Goal: Information Seeking & Learning: Learn about a topic

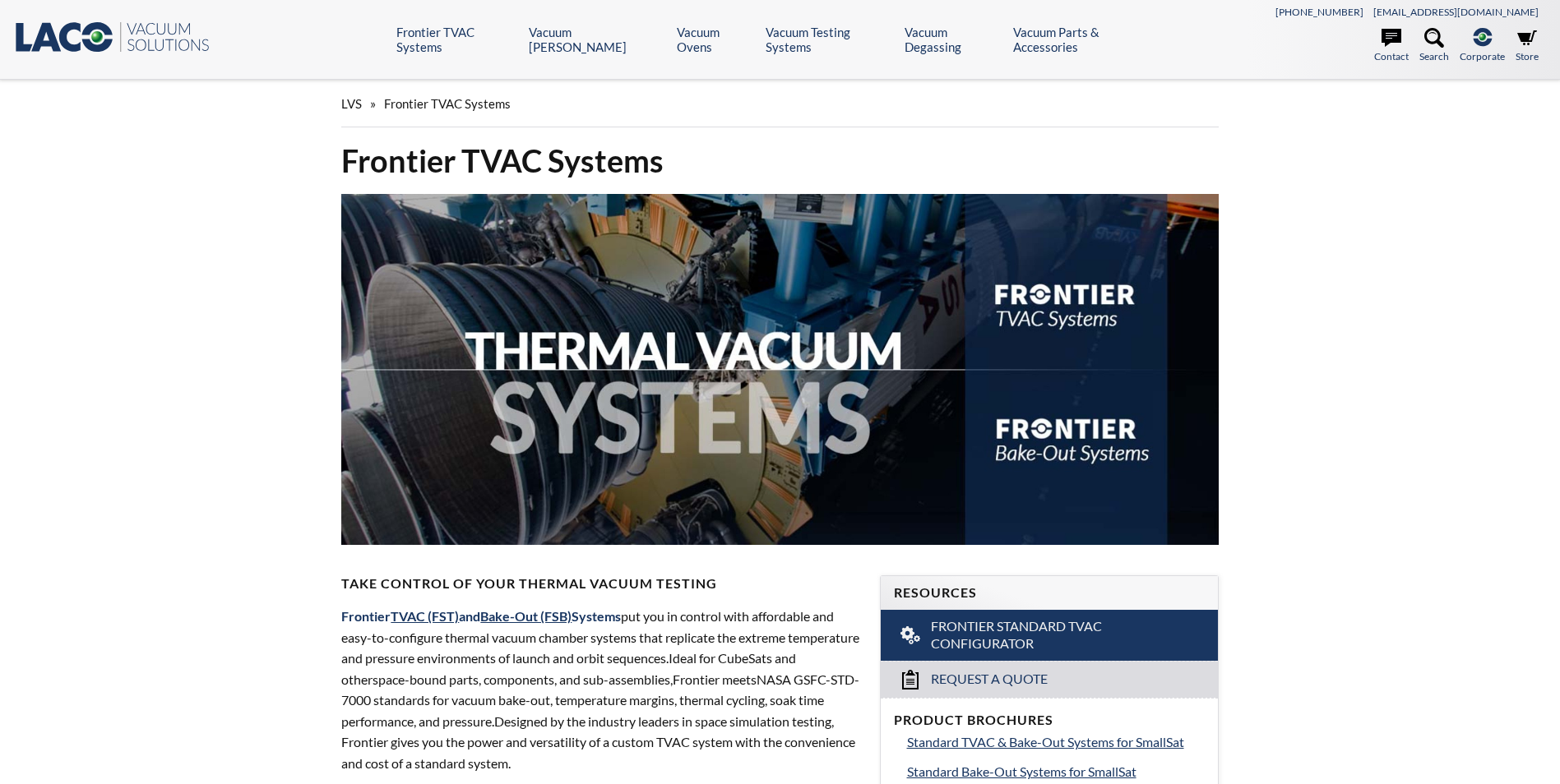
select select "Language Translate Widget"
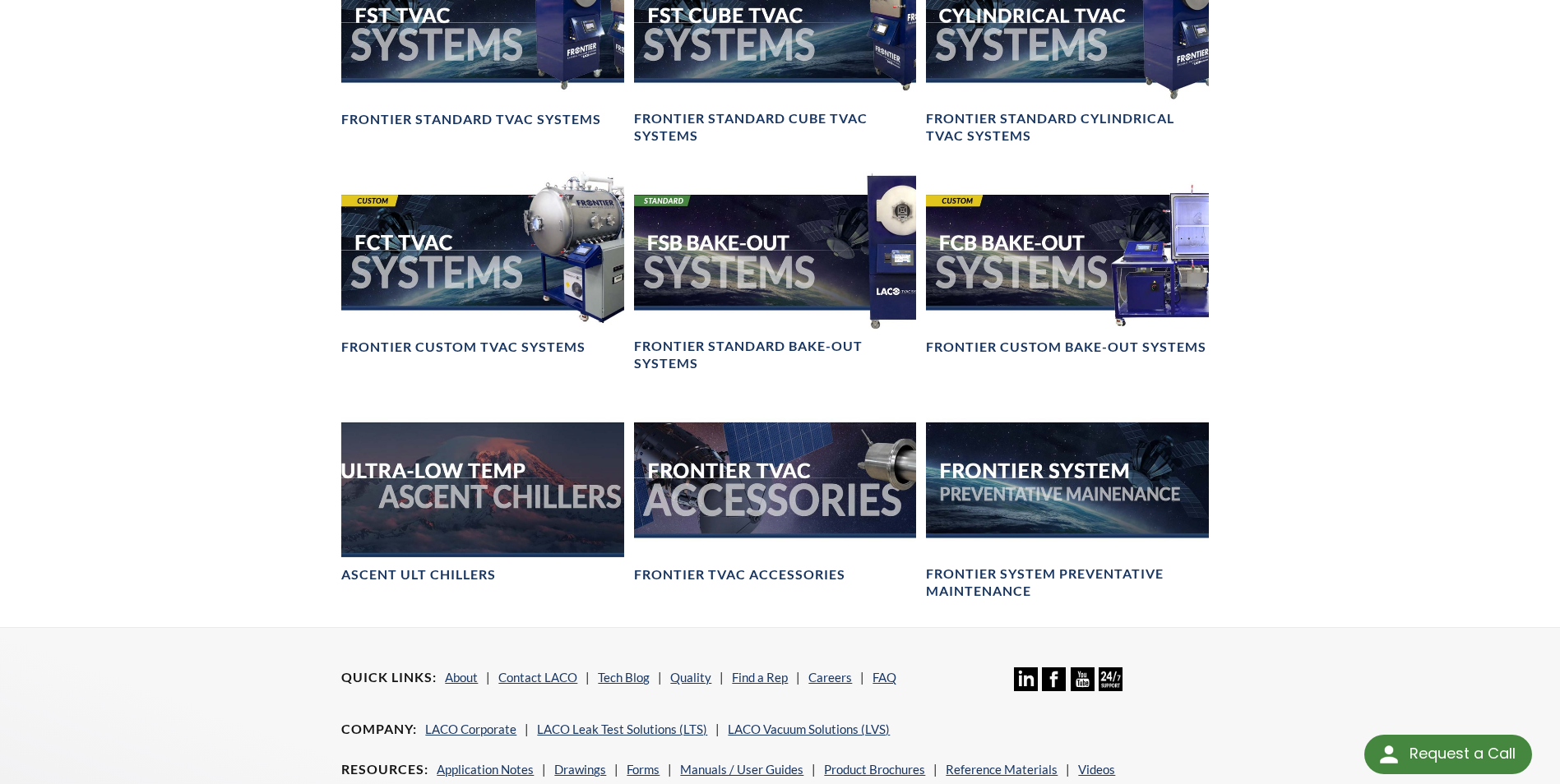
scroll to position [1315, 0]
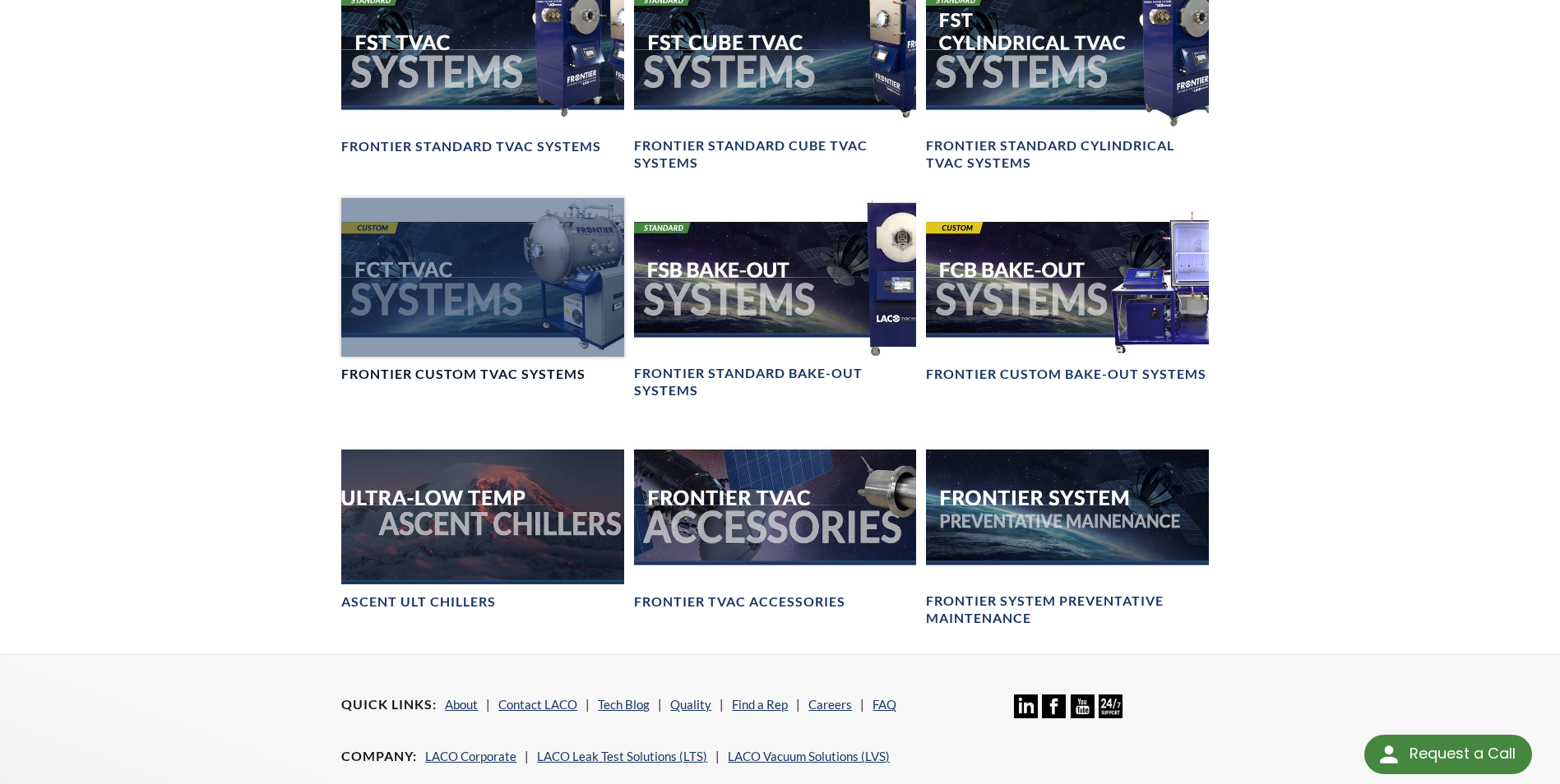
click at [530, 383] on h4 "Frontier Custom TVAC Systems" at bounding box center [464, 374] width 244 height 17
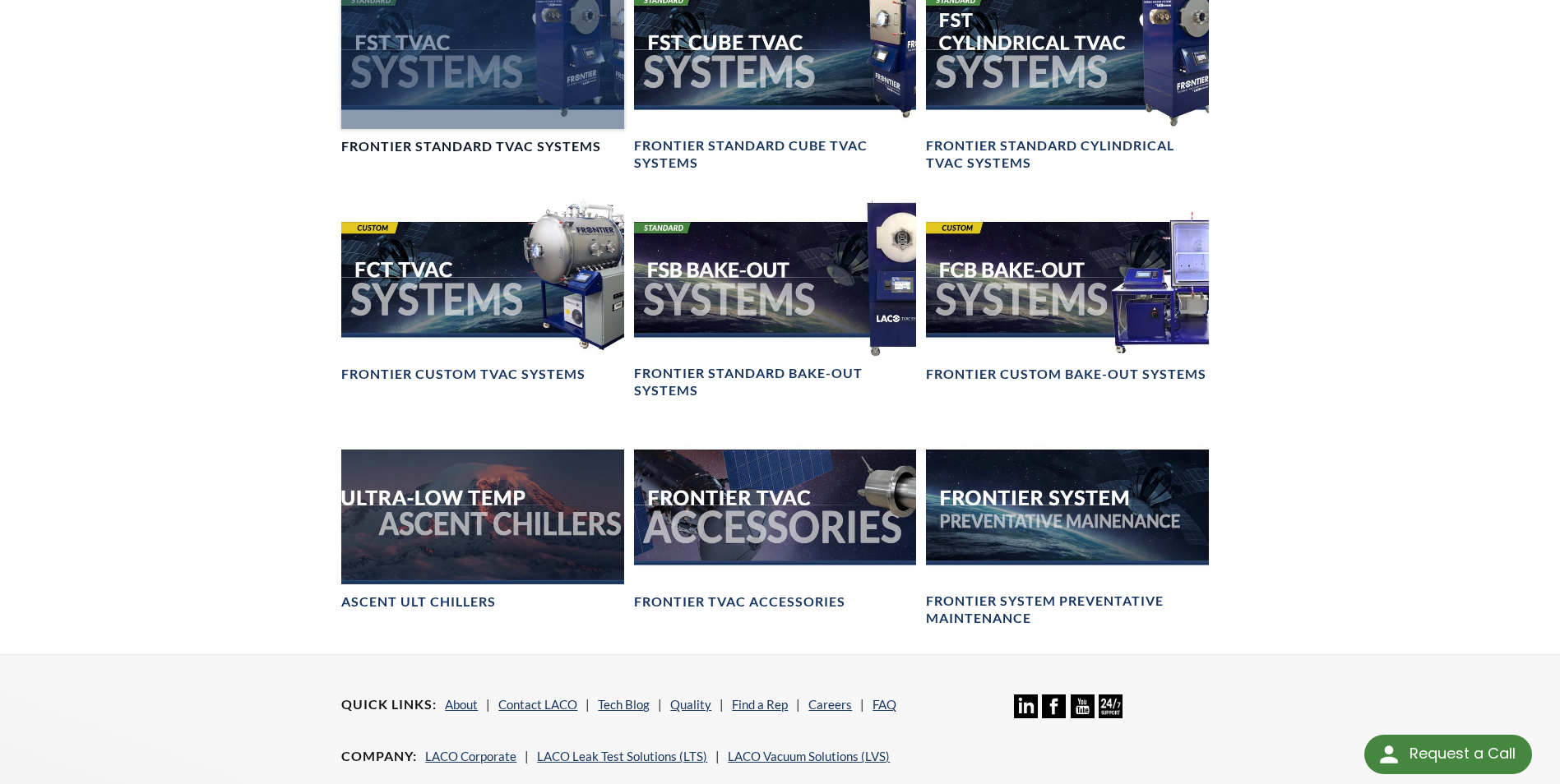
click at [570, 155] on h4 "Frontier Standard TVAC Systems" at bounding box center [471, 146] width 260 height 17
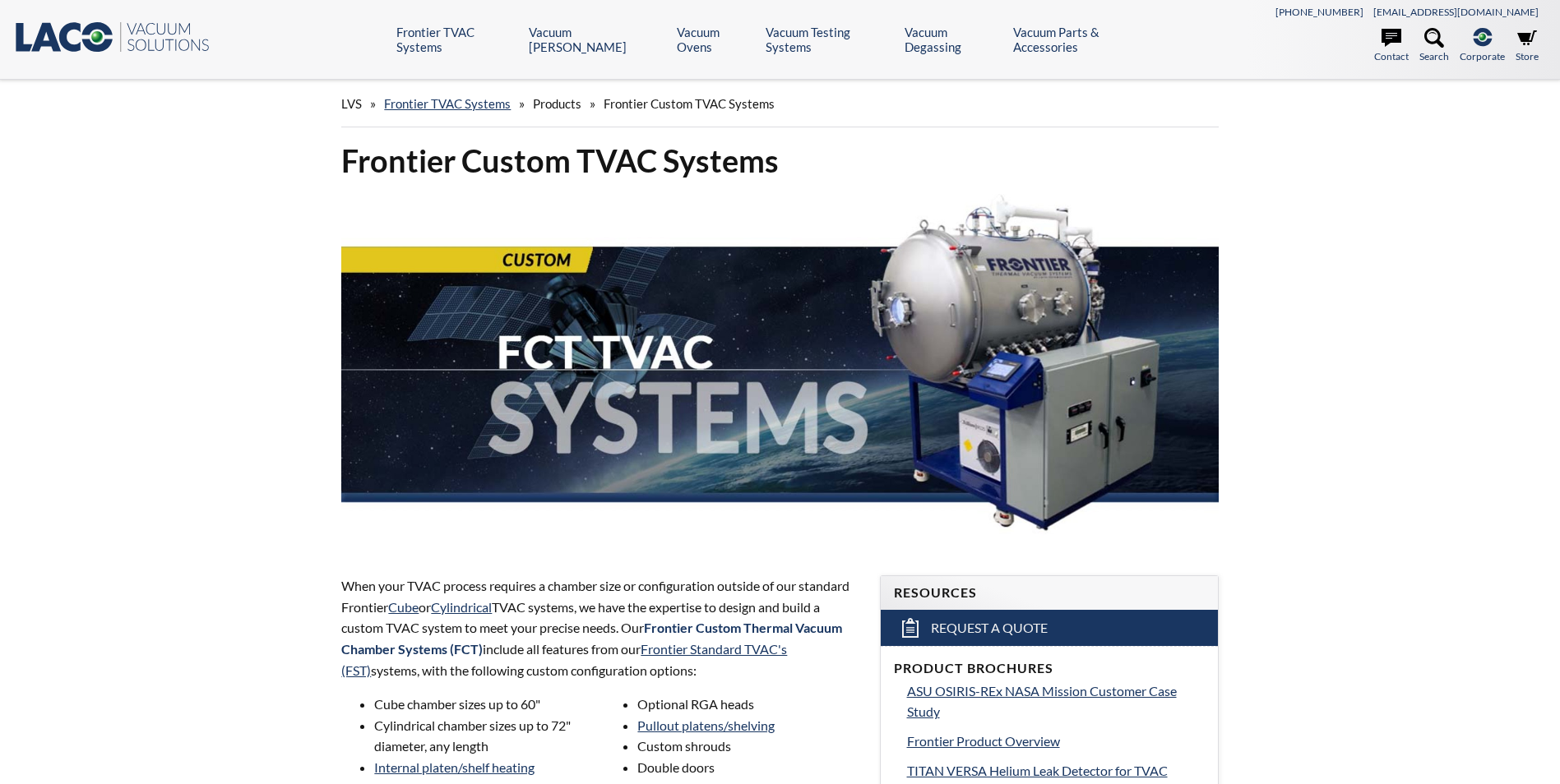
select select "Language Translate Widget"
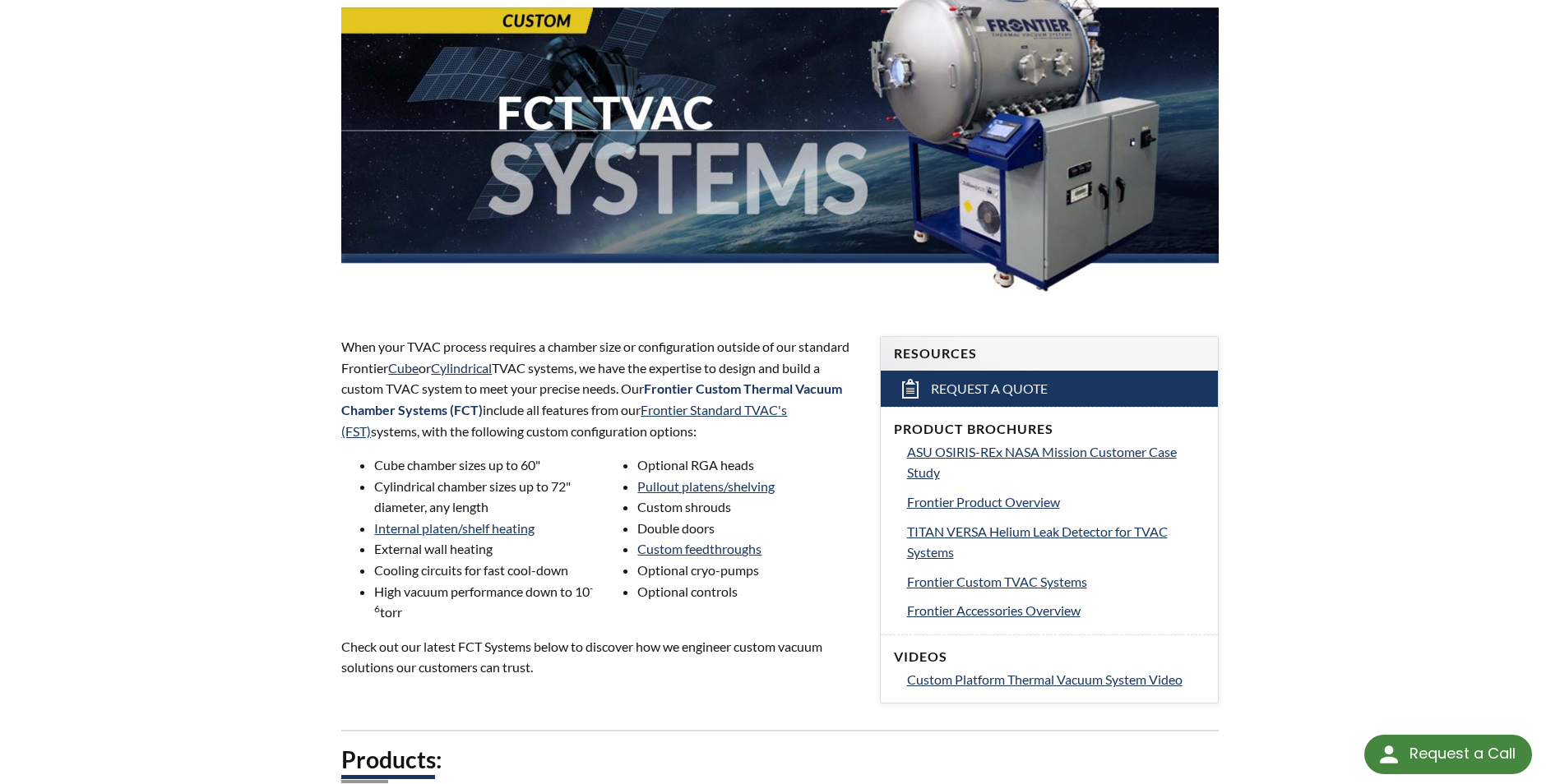
scroll to position [247, 0]
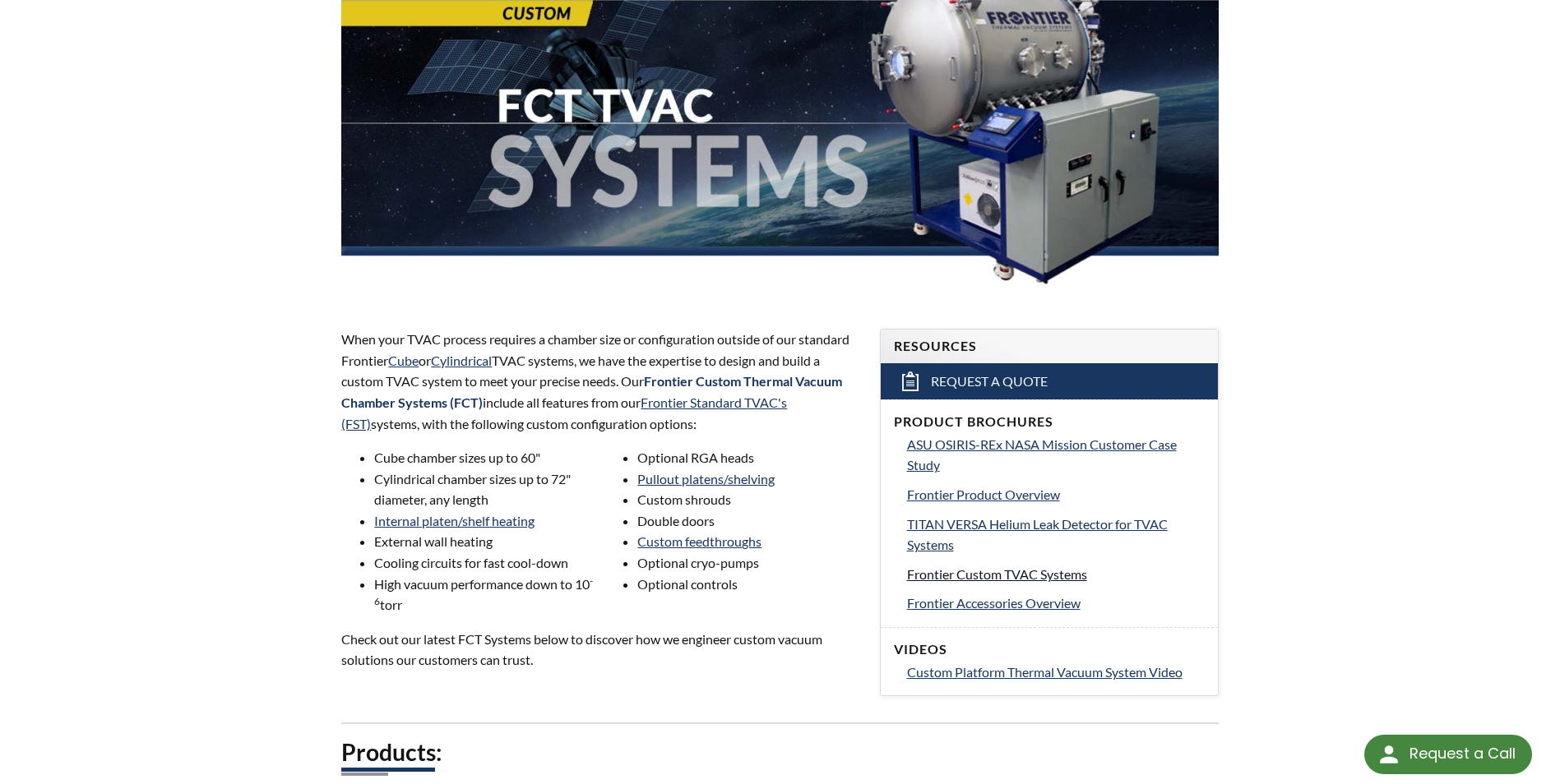
click at [1021, 570] on span "Frontier Custom TVAC Systems" at bounding box center [998, 574] width 180 height 16
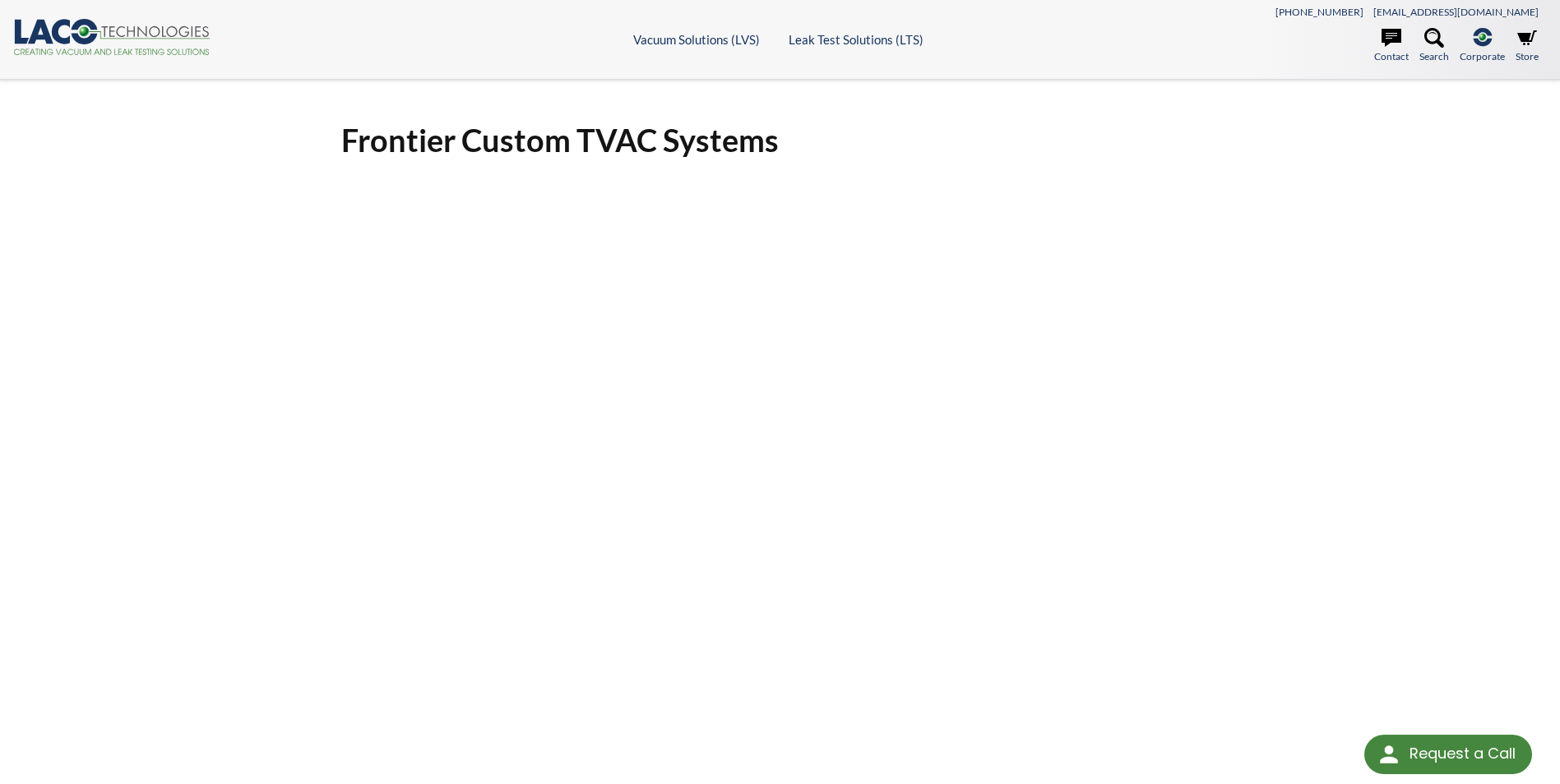
select select "Language Translate Widget"
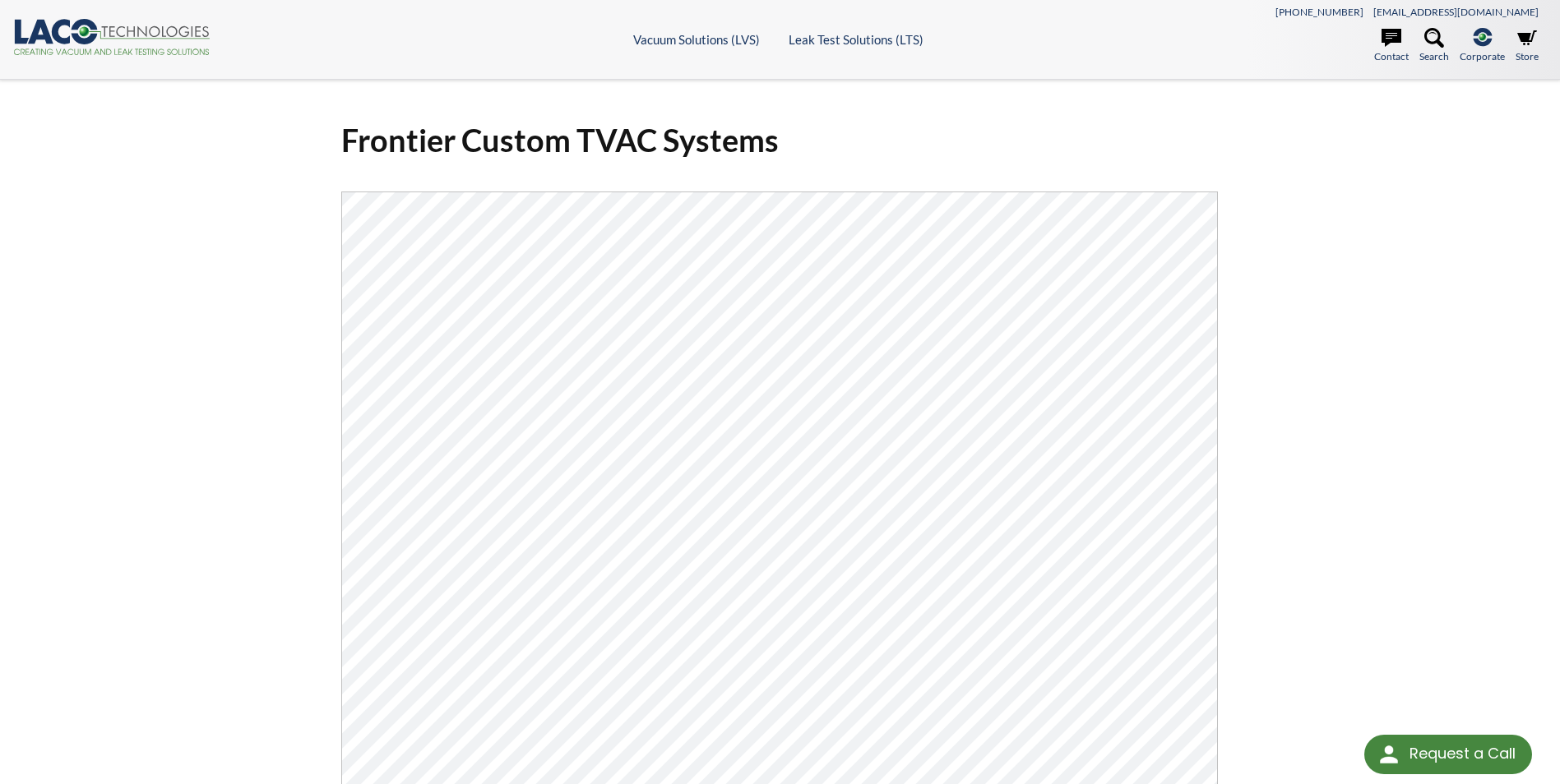
scroll to position [411, 0]
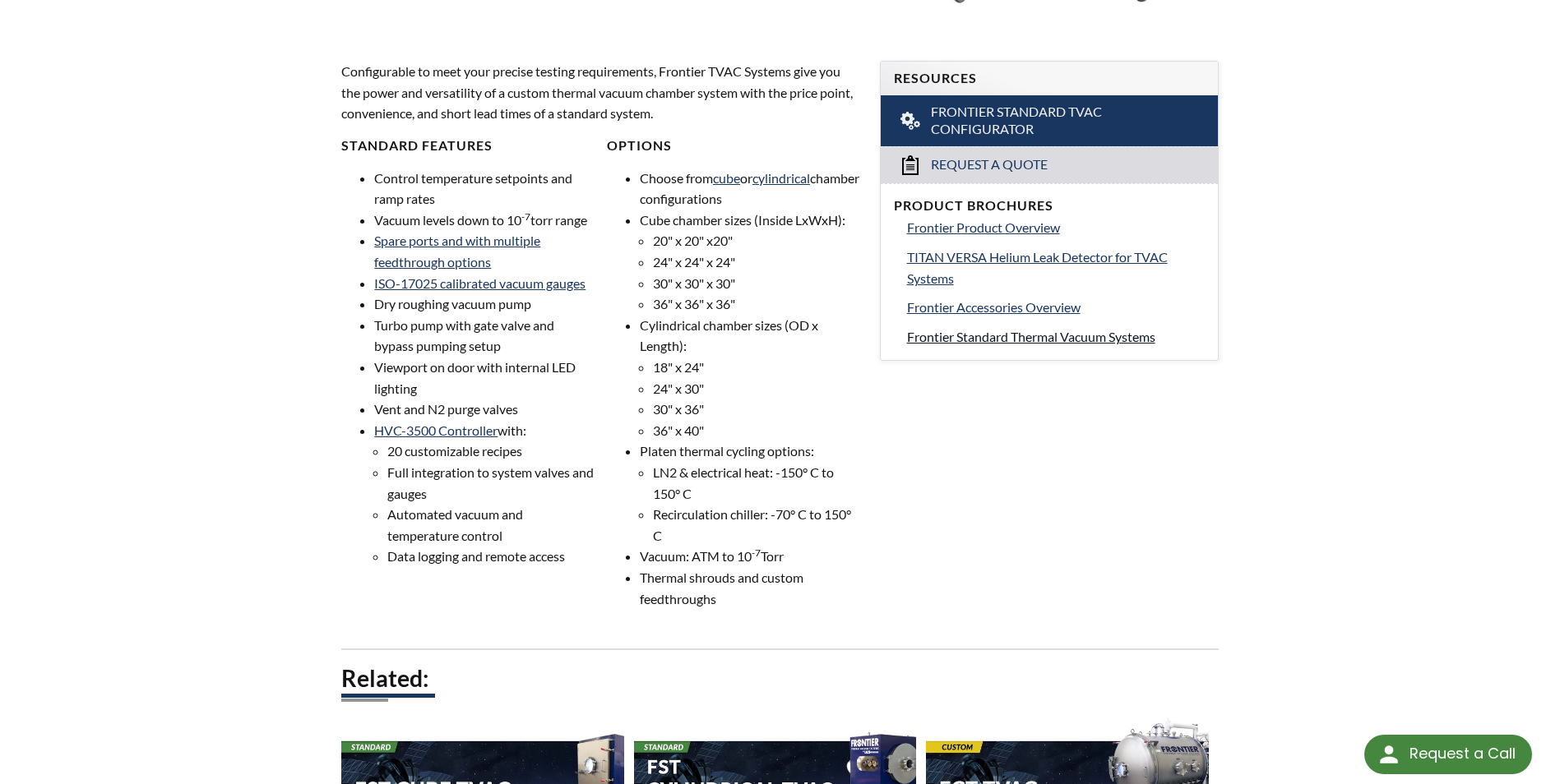
scroll to position [493, 0]
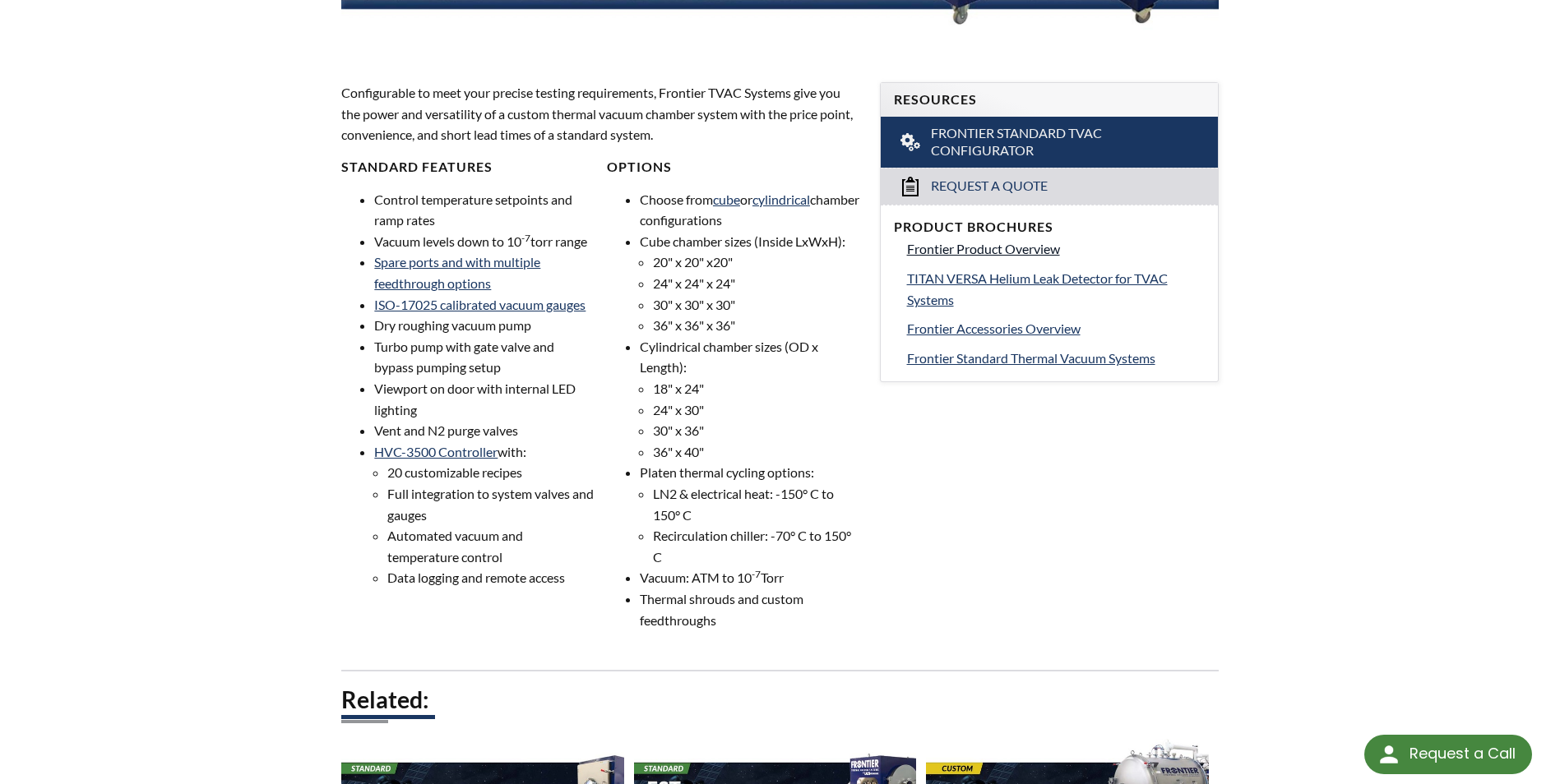
click at [974, 252] on span "Frontier Product Overview" at bounding box center [984, 249] width 153 height 16
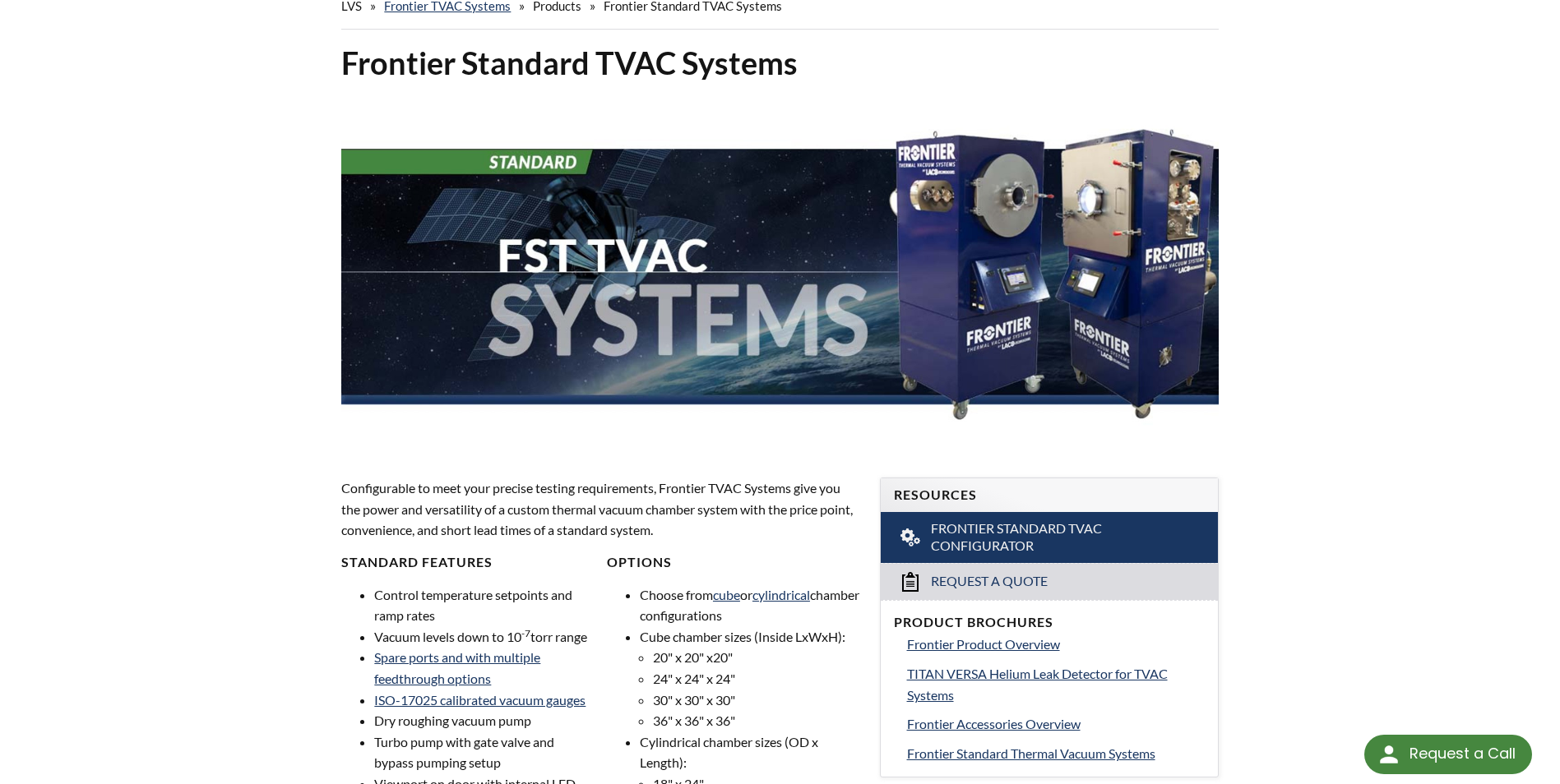
scroll to position [247, 0]
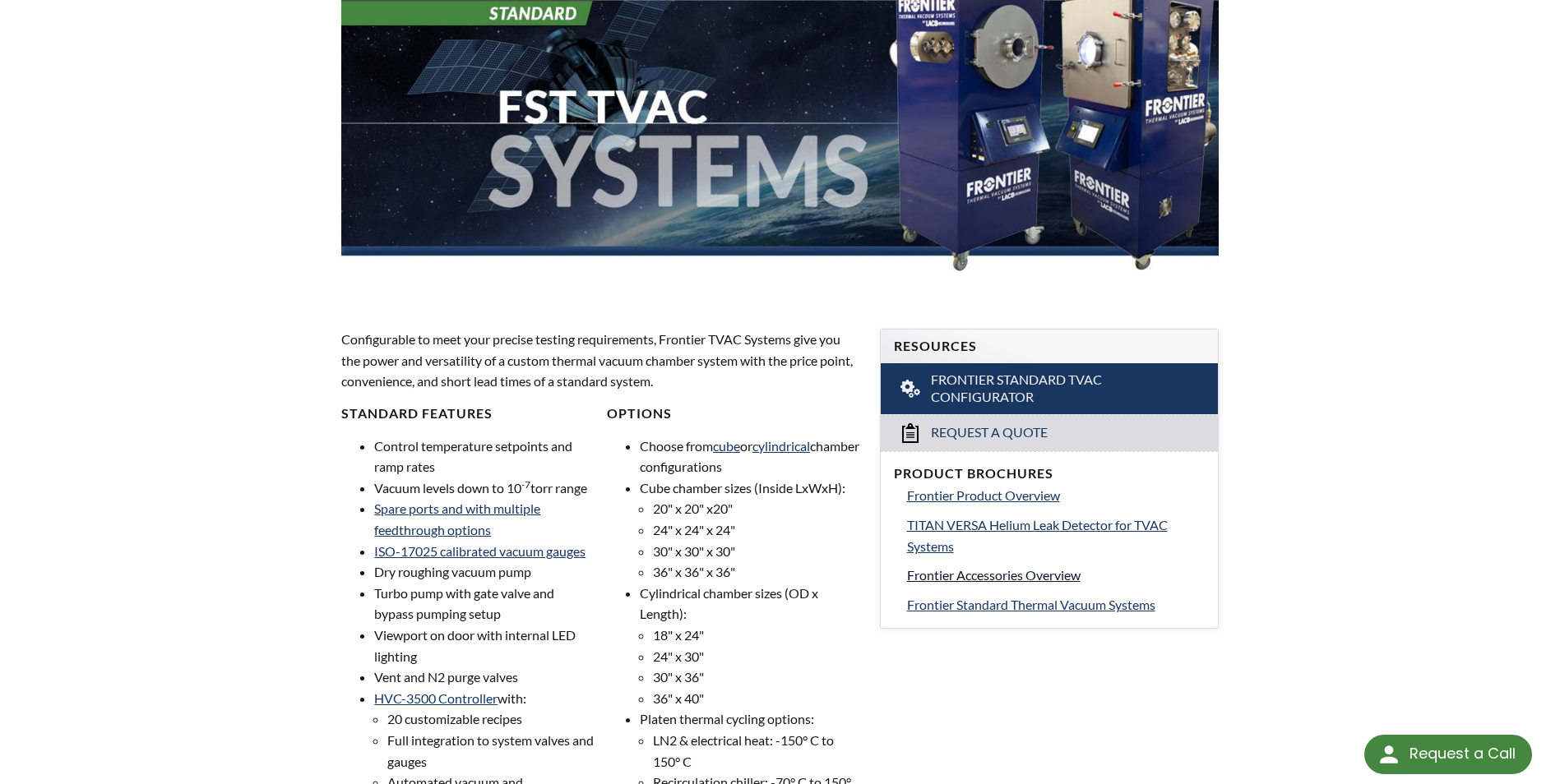
click at [1027, 574] on span "Frontier Accessories Overview" at bounding box center [994, 575] width 173 height 16
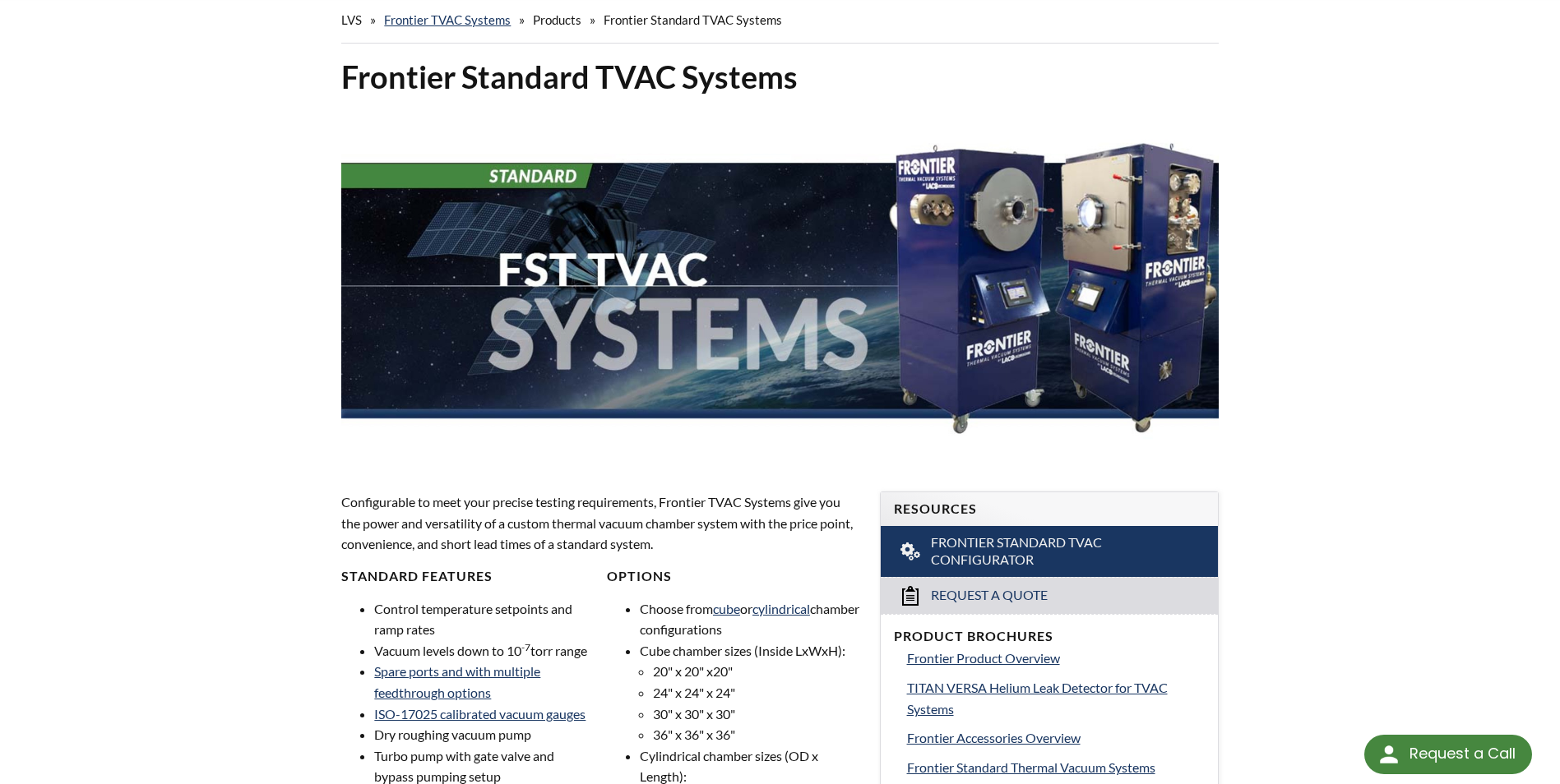
scroll to position [82, 0]
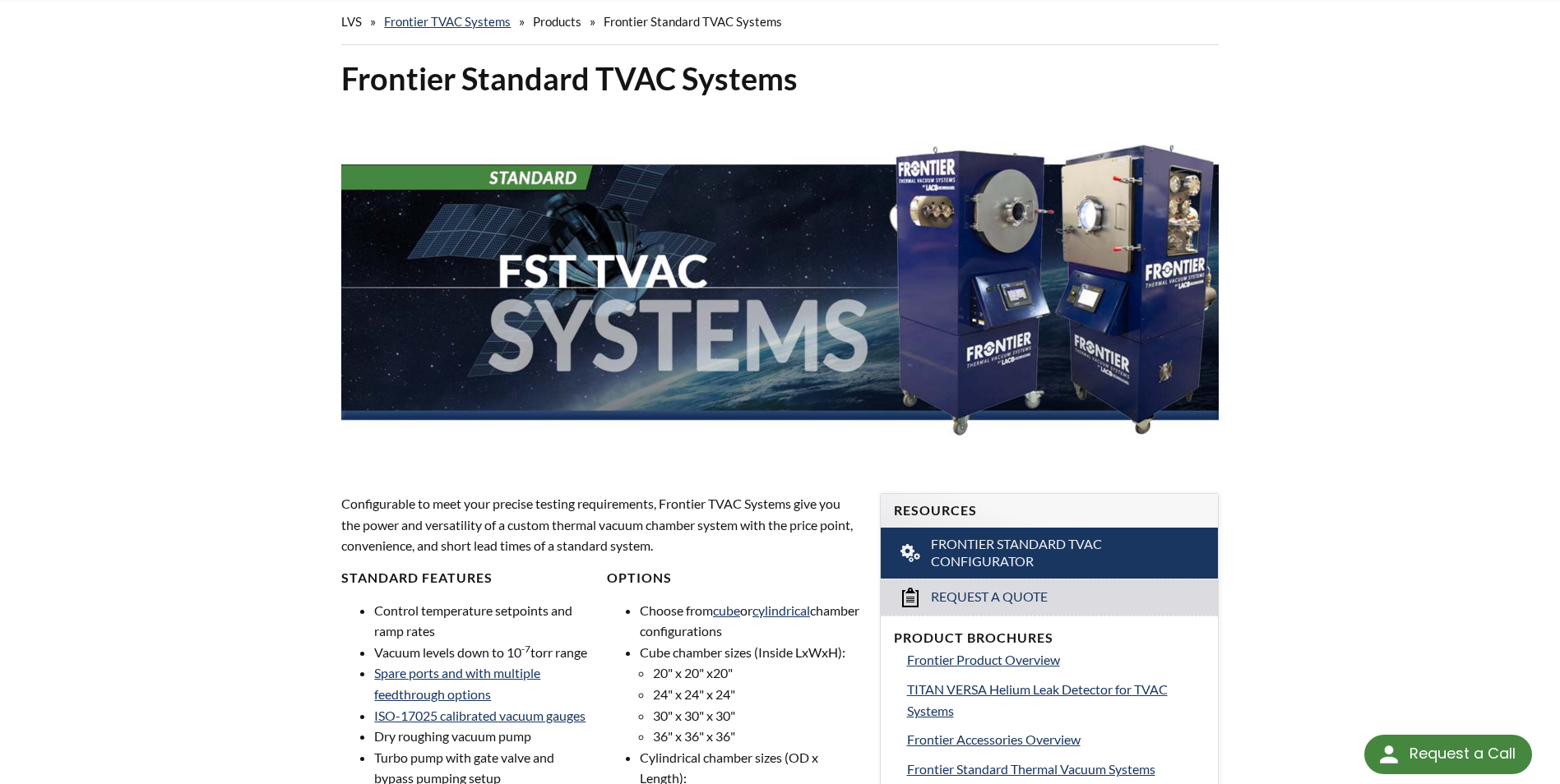
drag, startPoint x: 661, startPoint y: 460, endPoint x: 699, endPoint y: 463, distance: 38.1
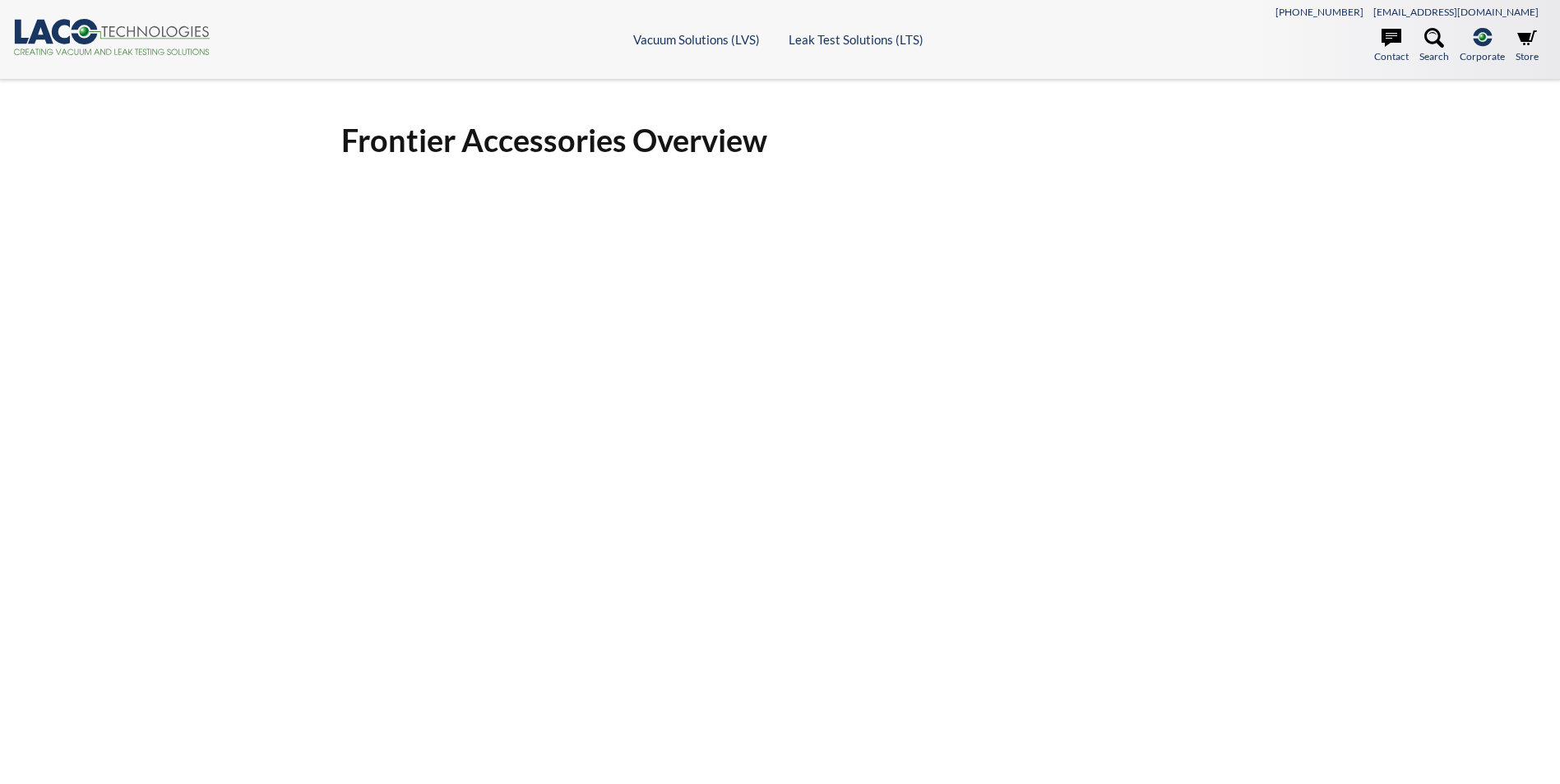
select select "Language Translate Widget"
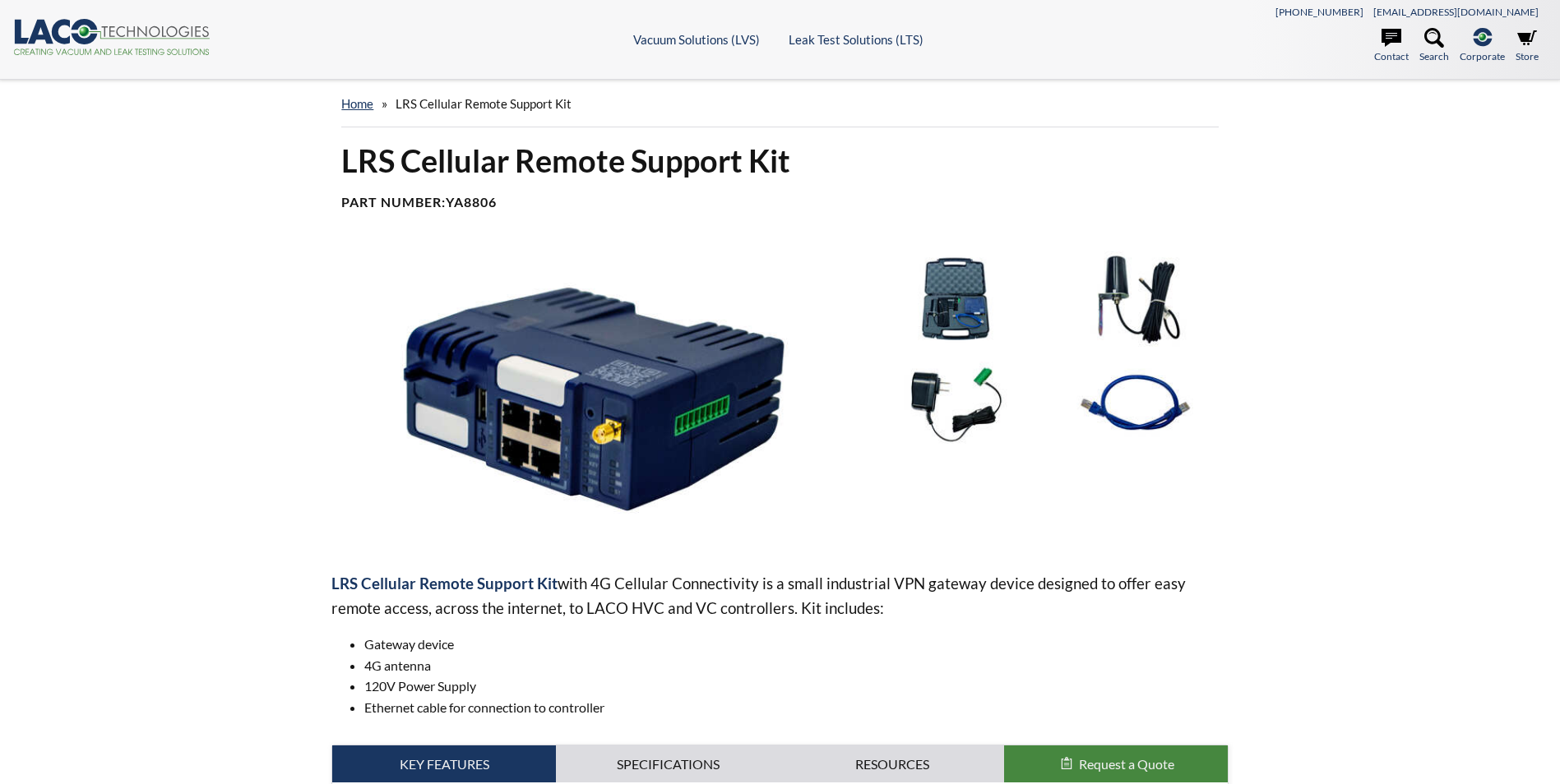
select select "Language Translate Widget"
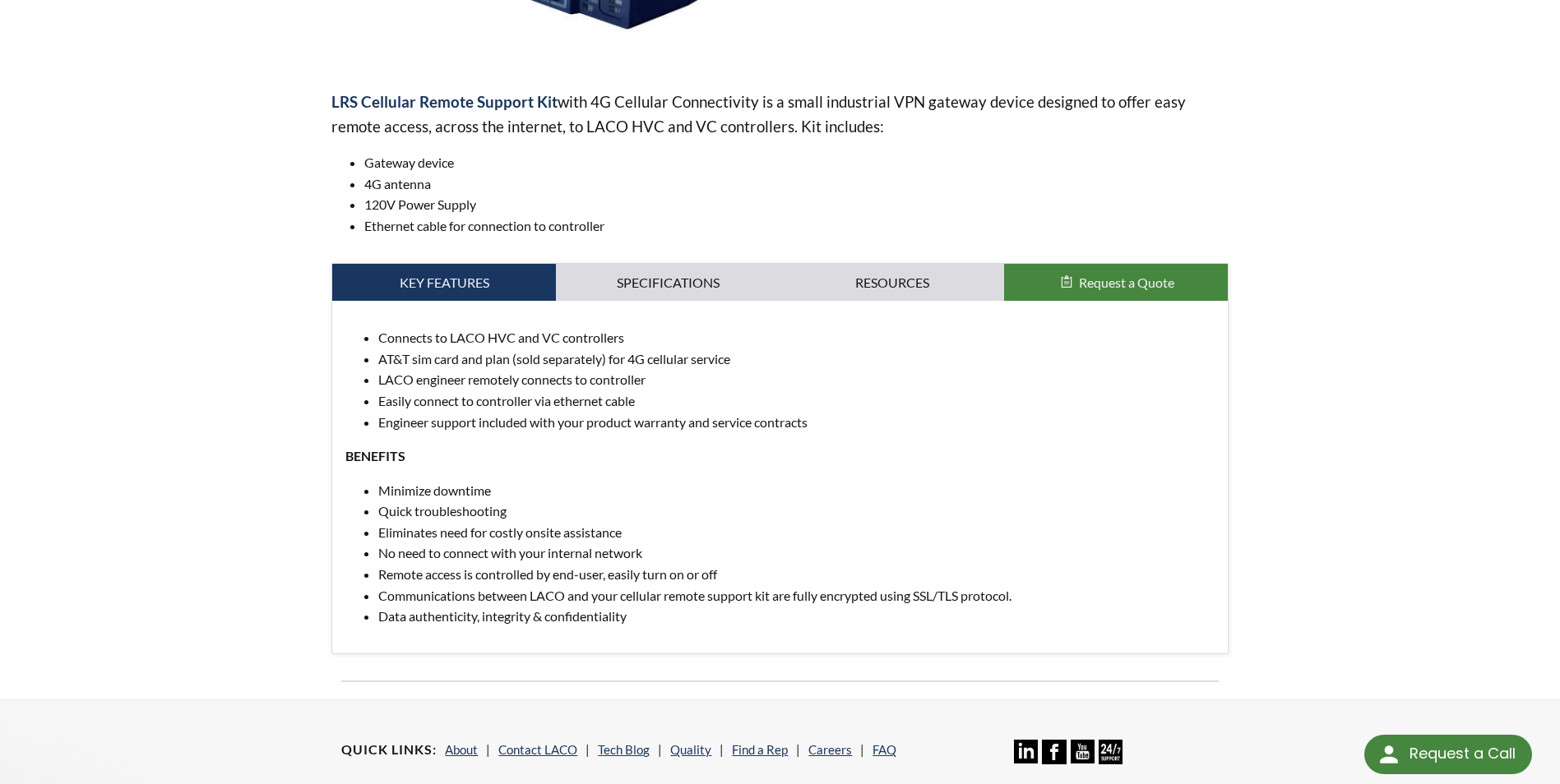
scroll to position [493, 0]
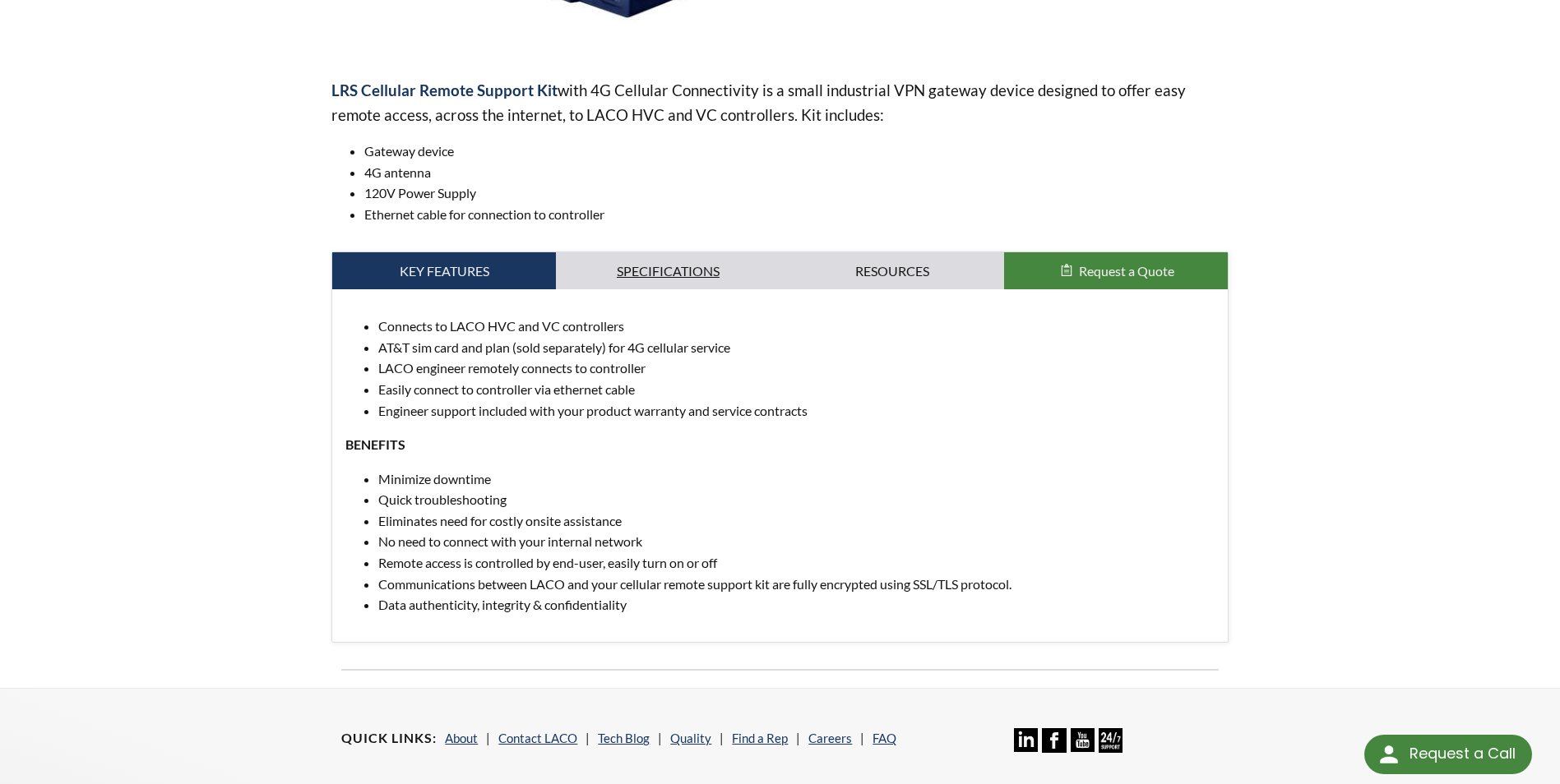
click at [655, 278] on link "Specifications" at bounding box center [668, 271] width 224 height 38
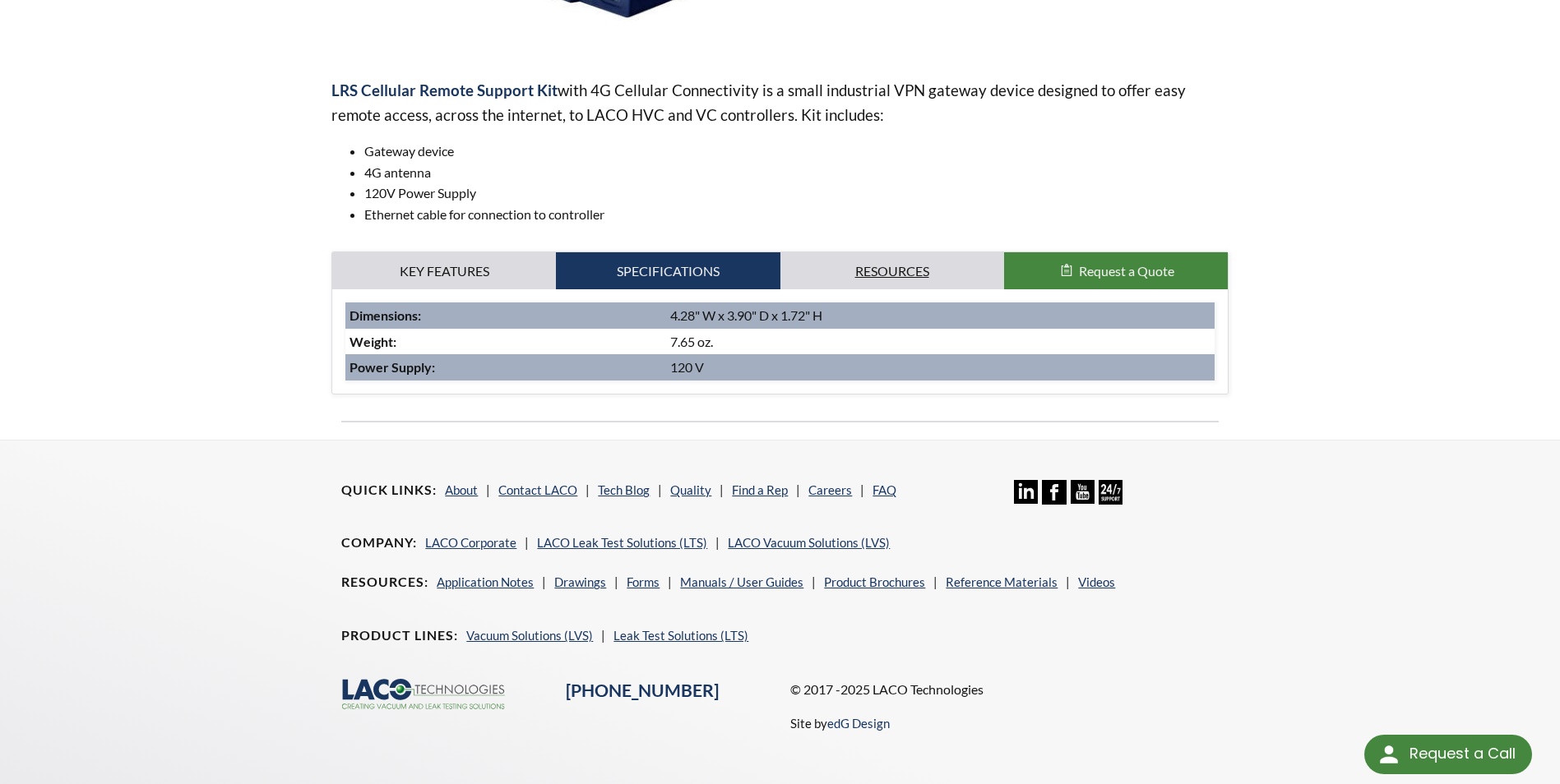
click at [883, 270] on link "Resources" at bounding box center [893, 271] width 224 height 38
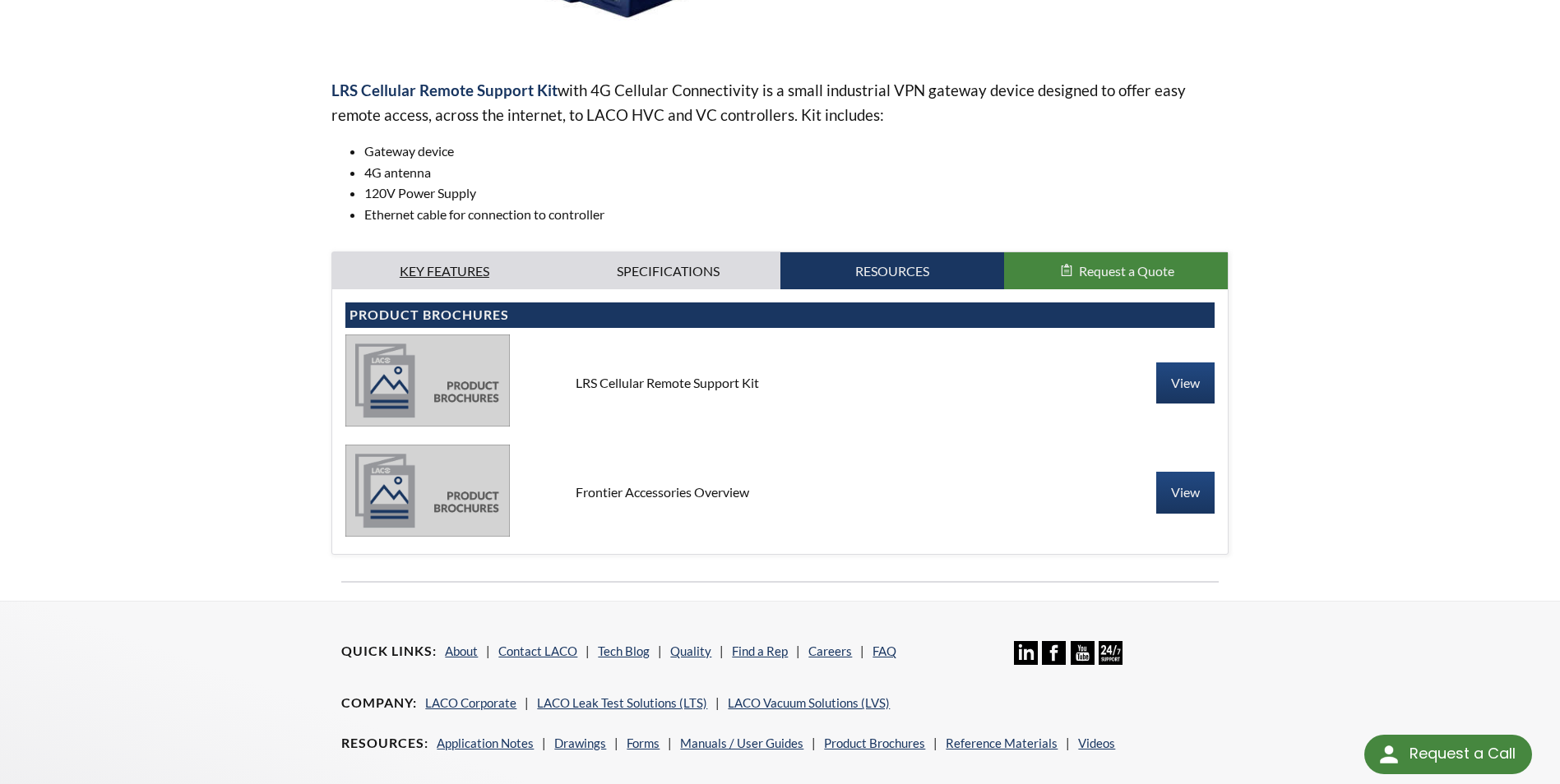
click at [445, 275] on link "Key Features" at bounding box center [444, 271] width 224 height 38
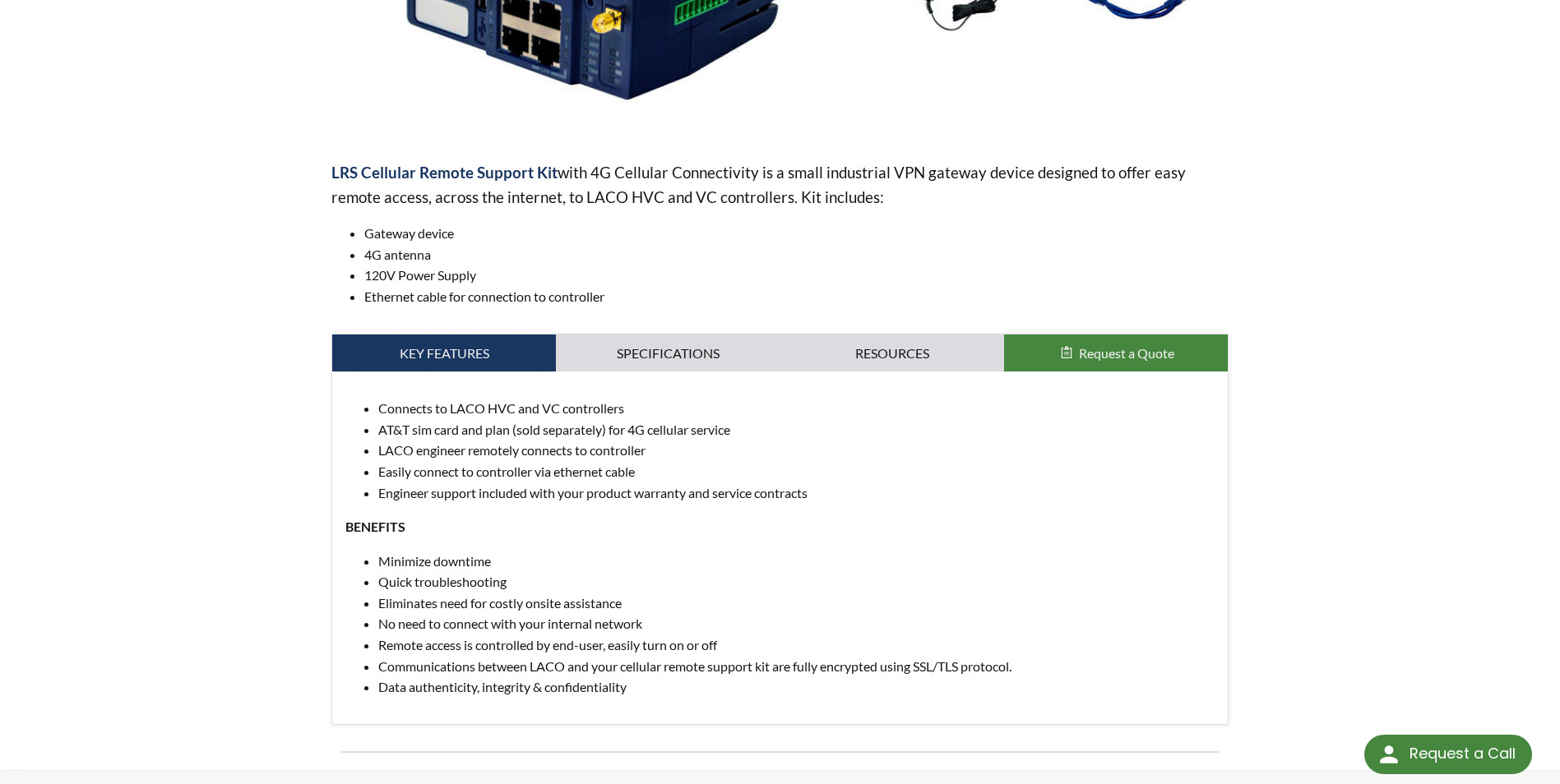
scroll to position [0, 0]
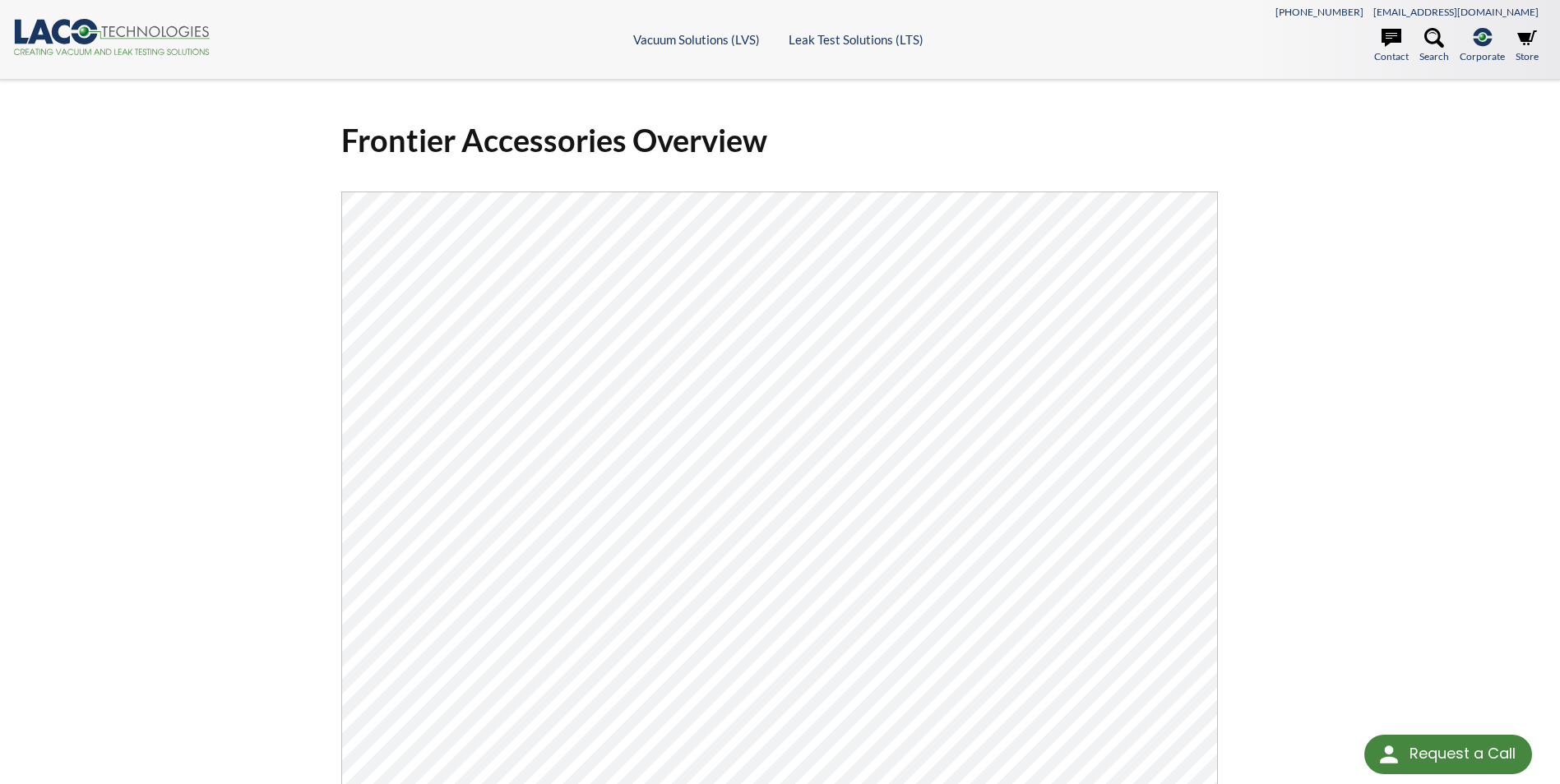
select select "Language Translate Widget"
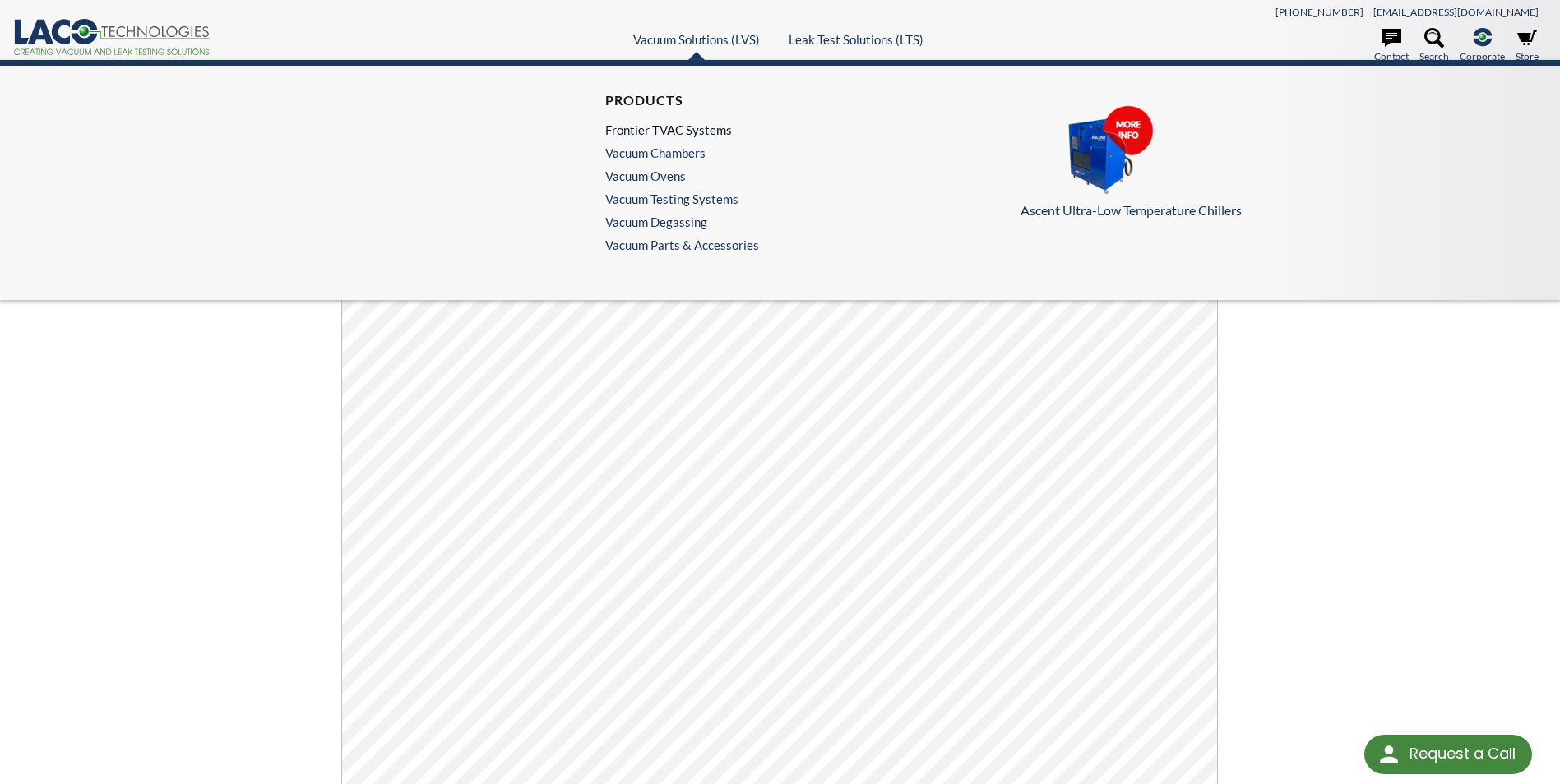
click at [681, 130] on link "Frontier TVAC Systems" at bounding box center [678, 129] width 146 height 15
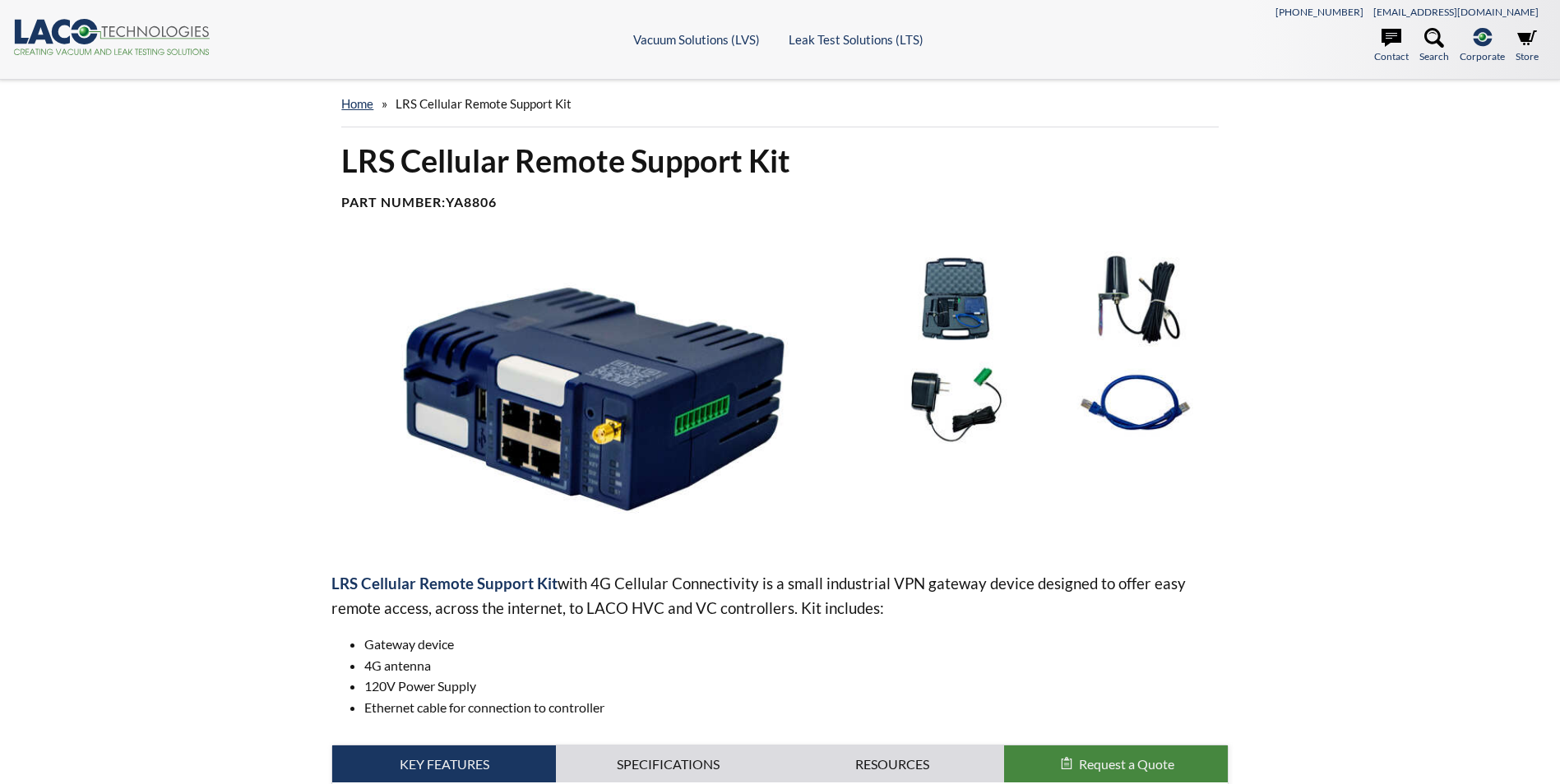
select select "Language Translate Widget"
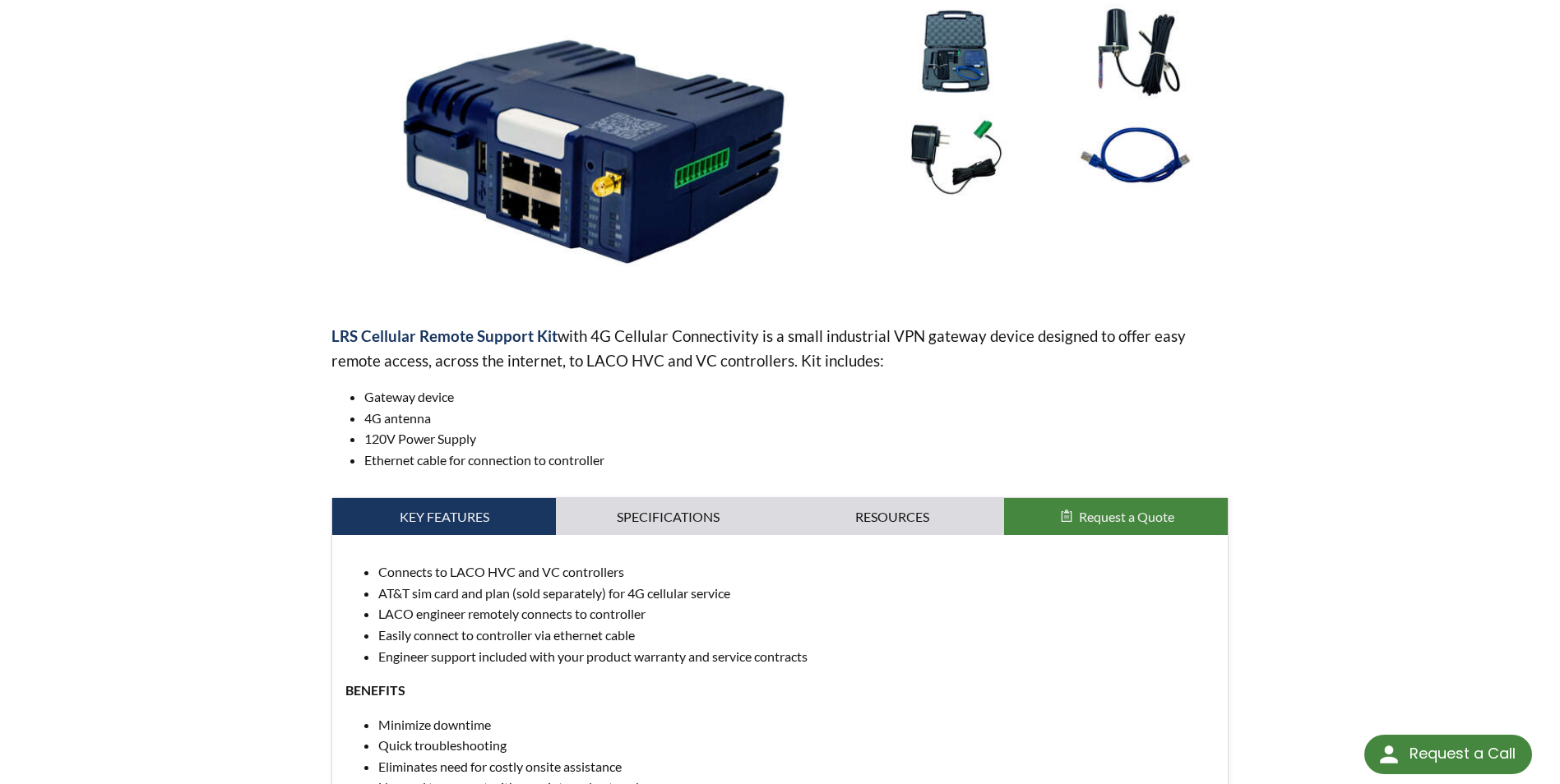
scroll to position [329, 0]
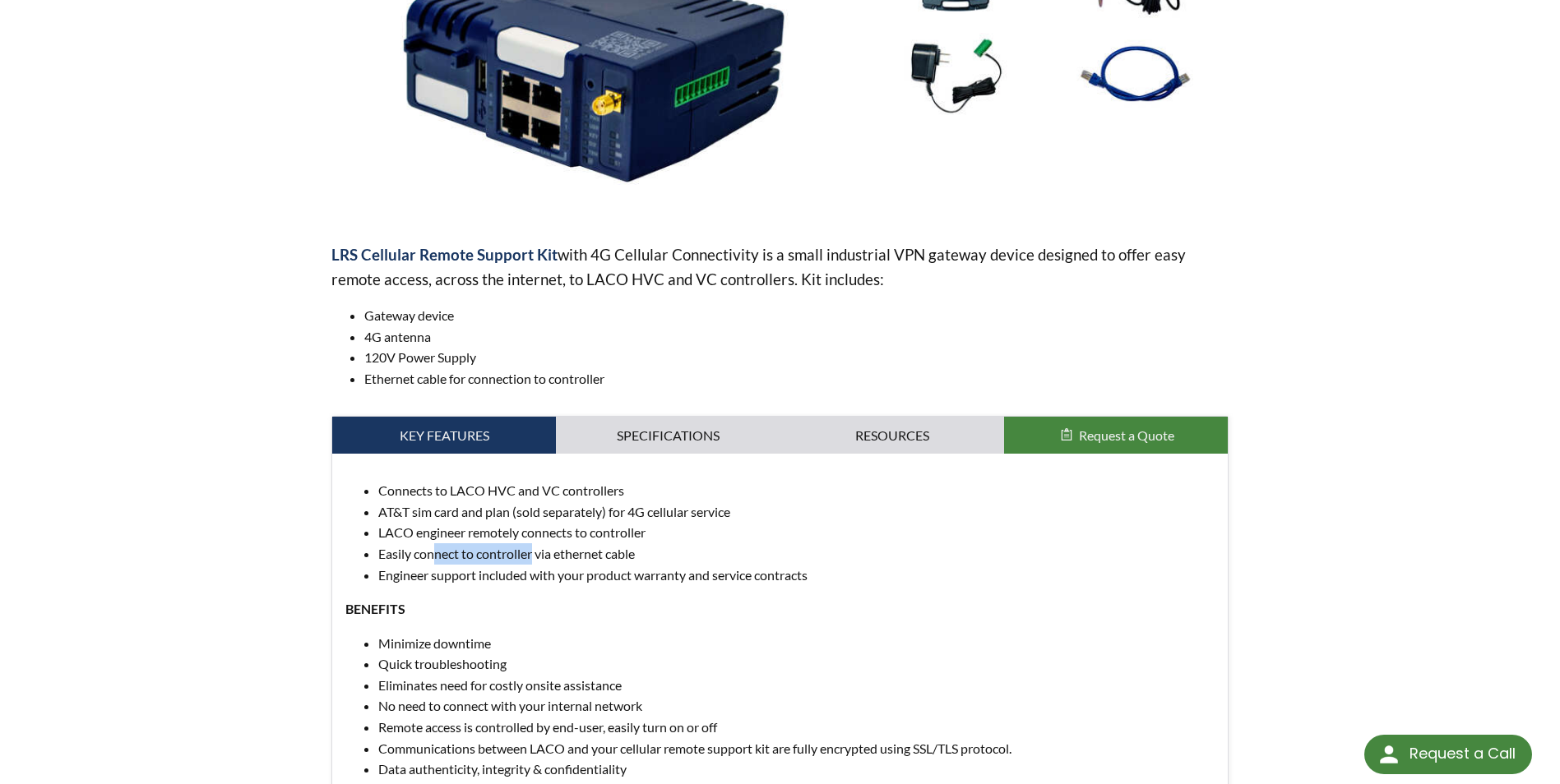
drag, startPoint x: 432, startPoint y: 556, endPoint x: 544, endPoint y: 558, distance: 112.0
click at [543, 558] on li "Easily connect to controller via ethernet cable" at bounding box center [796, 554] width 835 height 22
drag, startPoint x: 544, startPoint y: 558, endPoint x: 450, endPoint y: 561, distance: 94.0
click at [451, 561] on li "Easily connect to controller via ethernet cable" at bounding box center [796, 554] width 835 height 22
click at [412, 573] on li "Engineer support included with your product warranty and service contracts" at bounding box center [796, 575] width 835 height 22
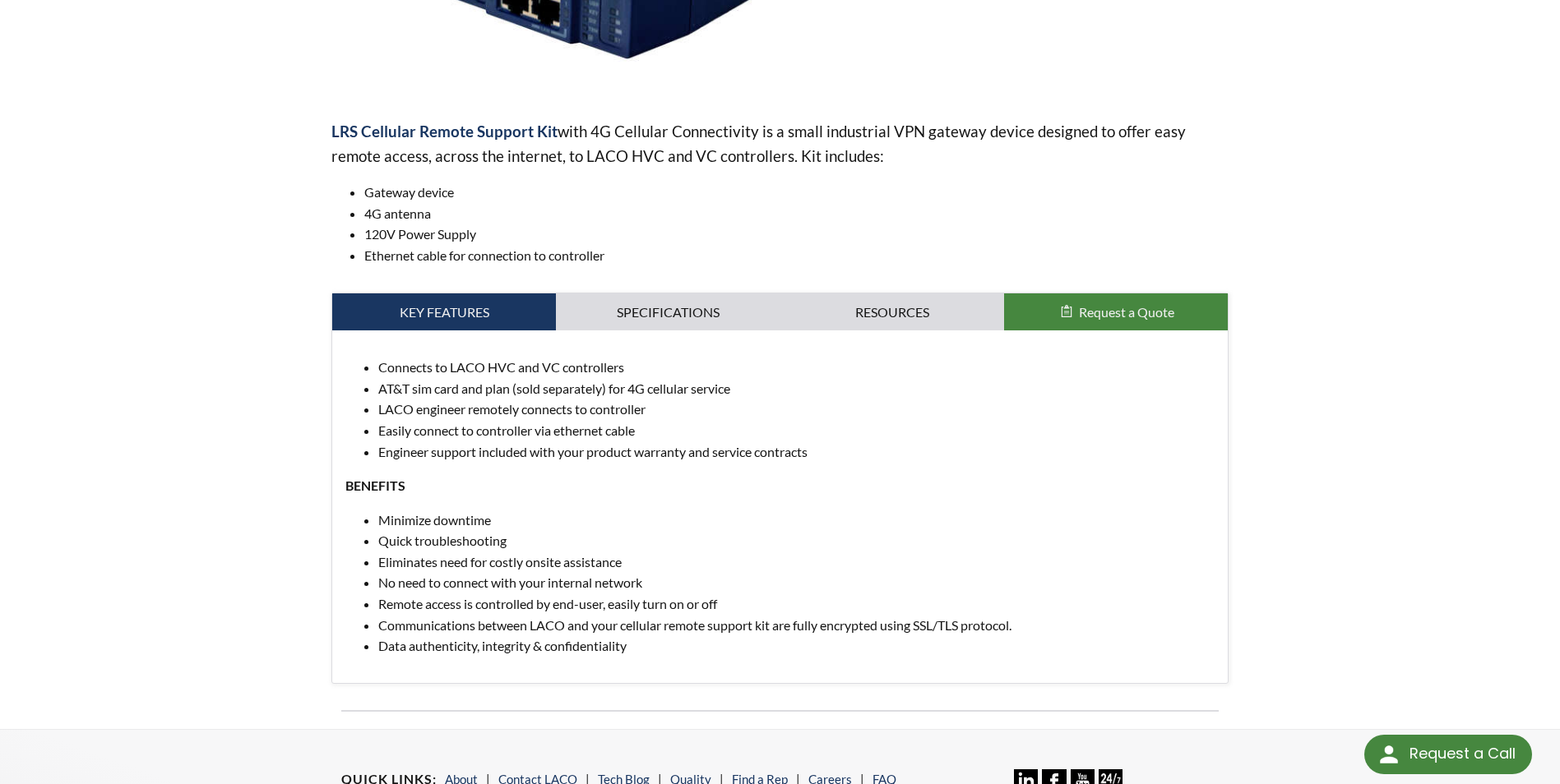
scroll to position [493, 0]
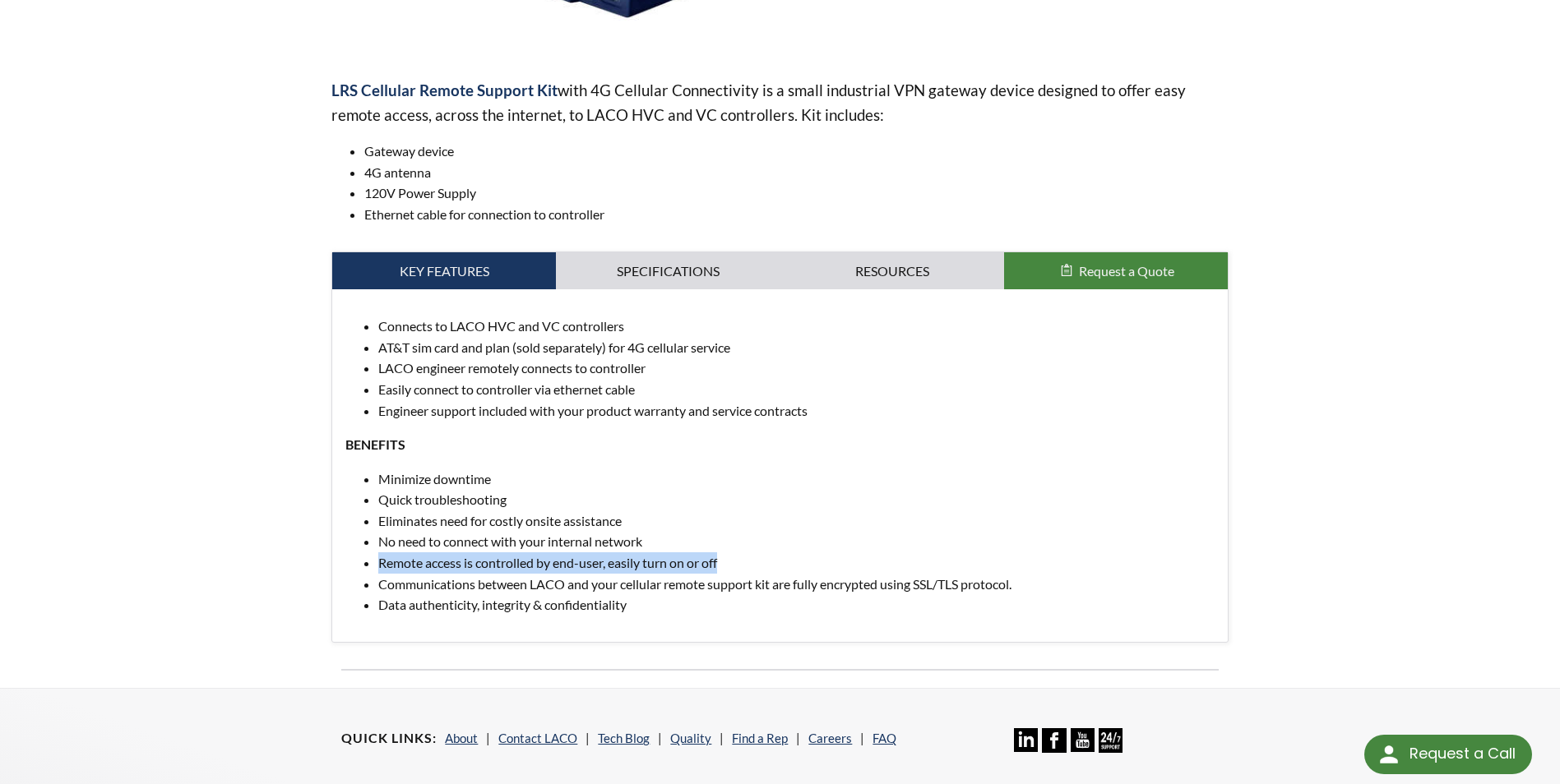
drag, startPoint x: 382, startPoint y: 562, endPoint x: 738, endPoint y: 565, distance: 356.0
click at [738, 565] on li "Remote access is controlled by end-user, easily turn on or off" at bounding box center [796, 563] width 835 height 22
drag, startPoint x: 738, startPoint y: 565, endPoint x: 727, endPoint y: 558, distance: 13.0
click at [727, 558] on li "Remote access is controlled by end-user, easily turn on or off" at bounding box center [796, 563] width 835 height 22
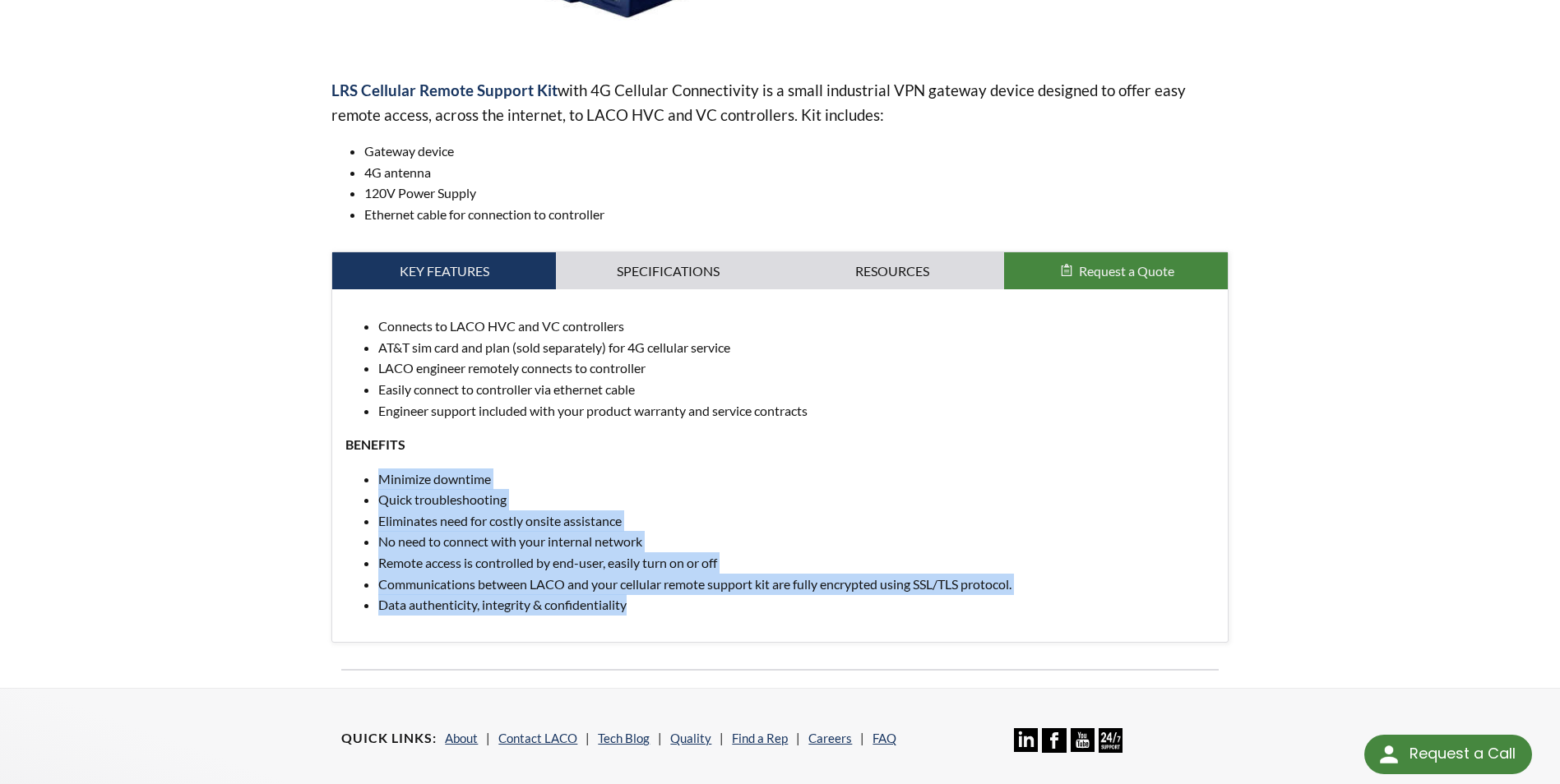
drag, startPoint x: 665, startPoint y: 616, endPoint x: 363, endPoint y: 459, distance: 340.4
click at [363, 459] on div "Connects to LACO HVC and VC controllers AT&T sim card and plan (sold separately…" at bounding box center [779, 465] width 895 height 353
drag, startPoint x: 363, startPoint y: 459, endPoint x: 583, endPoint y: 491, distance: 222.3
click at [582, 491] on li "Quick troubleshooting" at bounding box center [796, 500] width 835 height 22
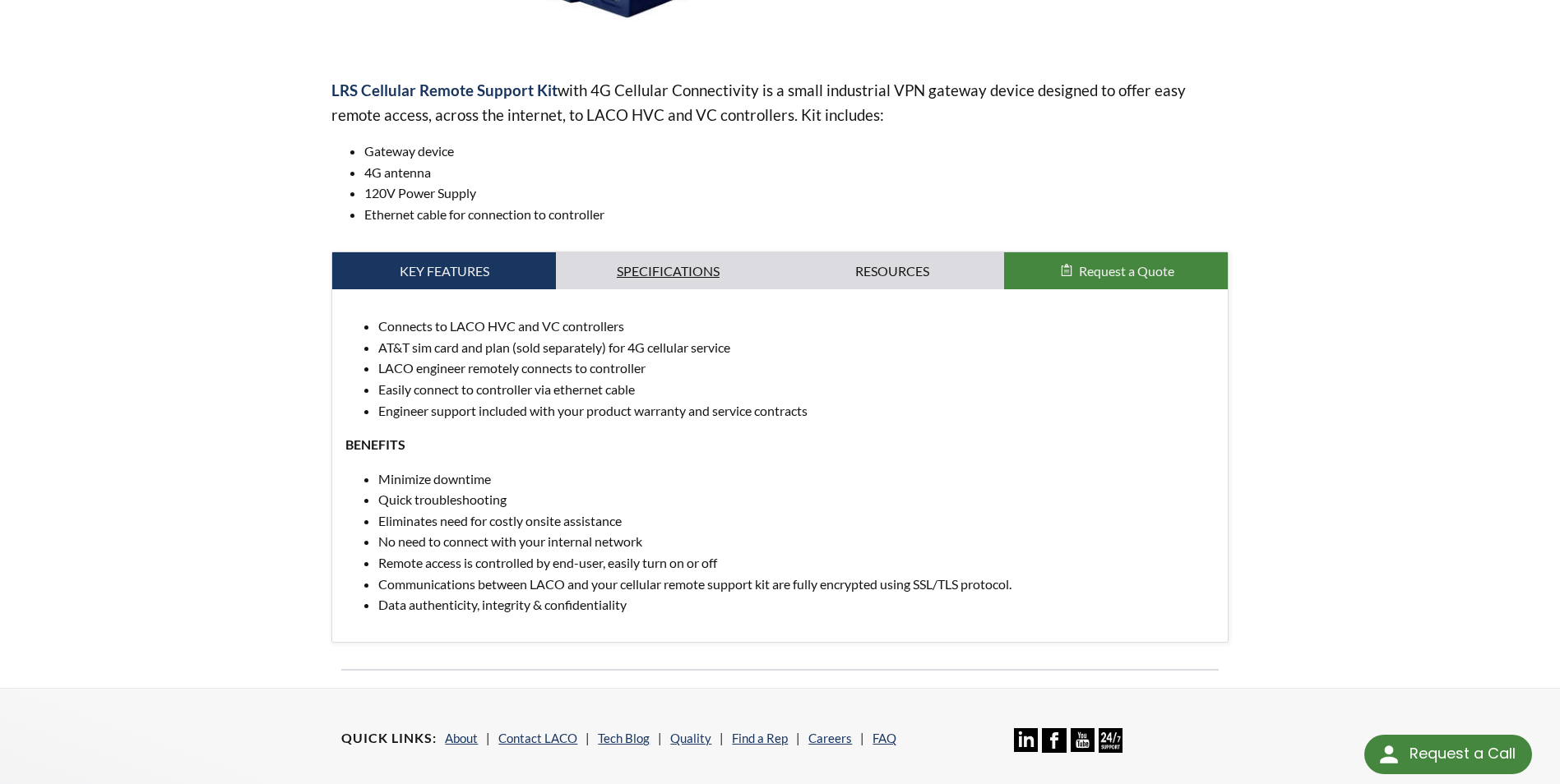
click at [692, 270] on link "Specifications" at bounding box center [668, 271] width 224 height 38
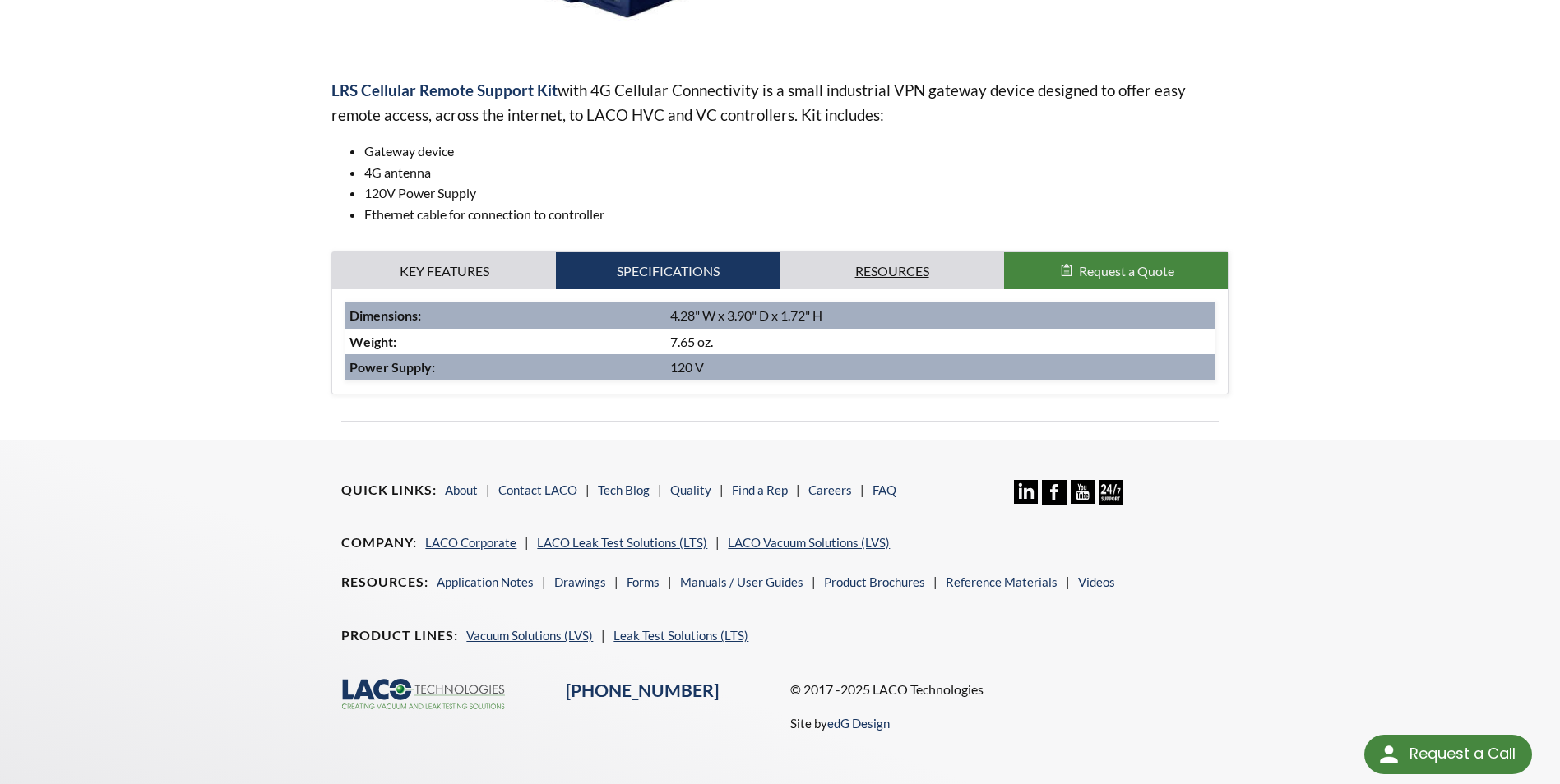
click at [869, 269] on link "Resources" at bounding box center [893, 271] width 224 height 38
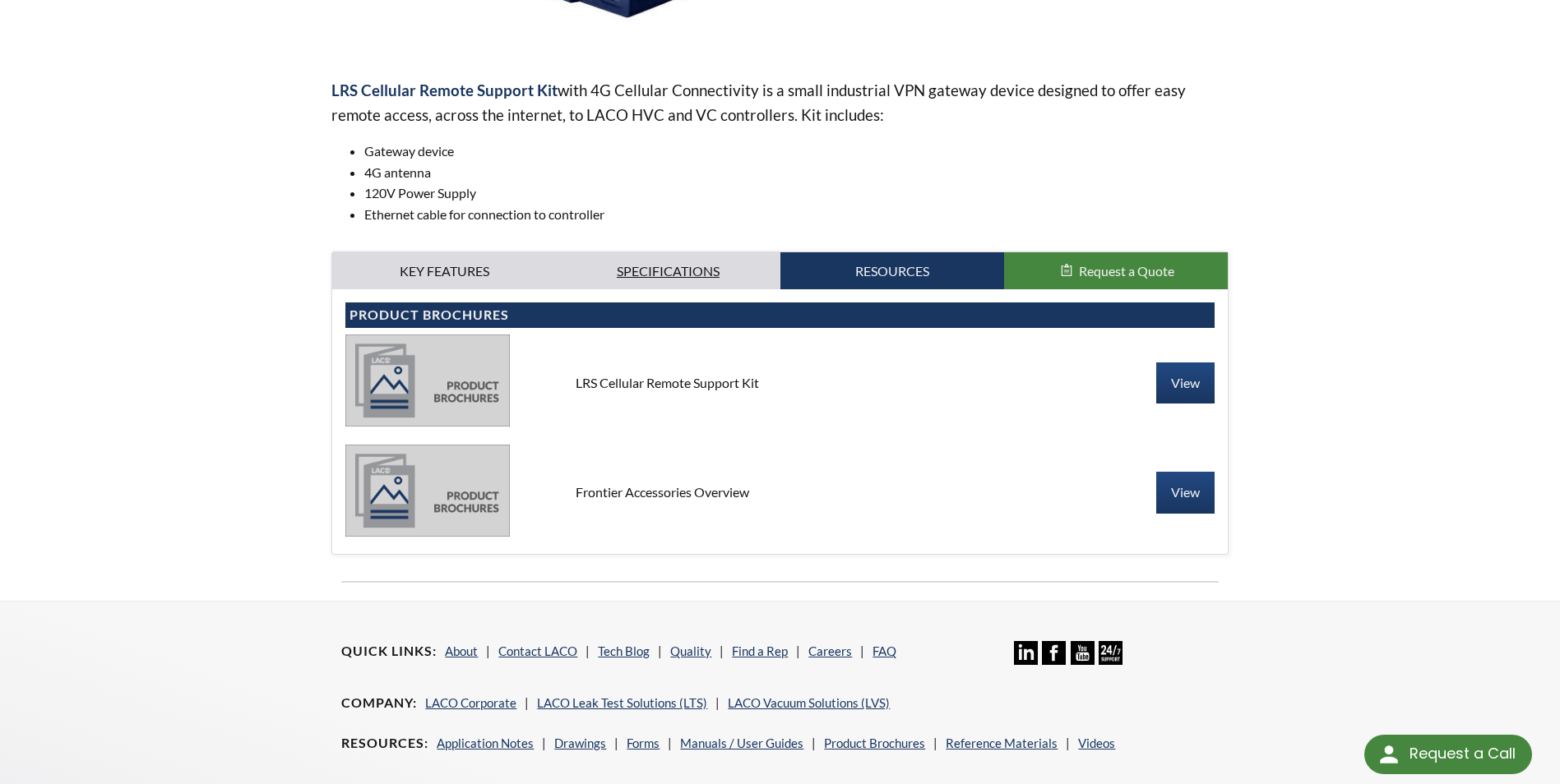
click at [699, 287] on link "Specifications" at bounding box center [668, 271] width 224 height 38
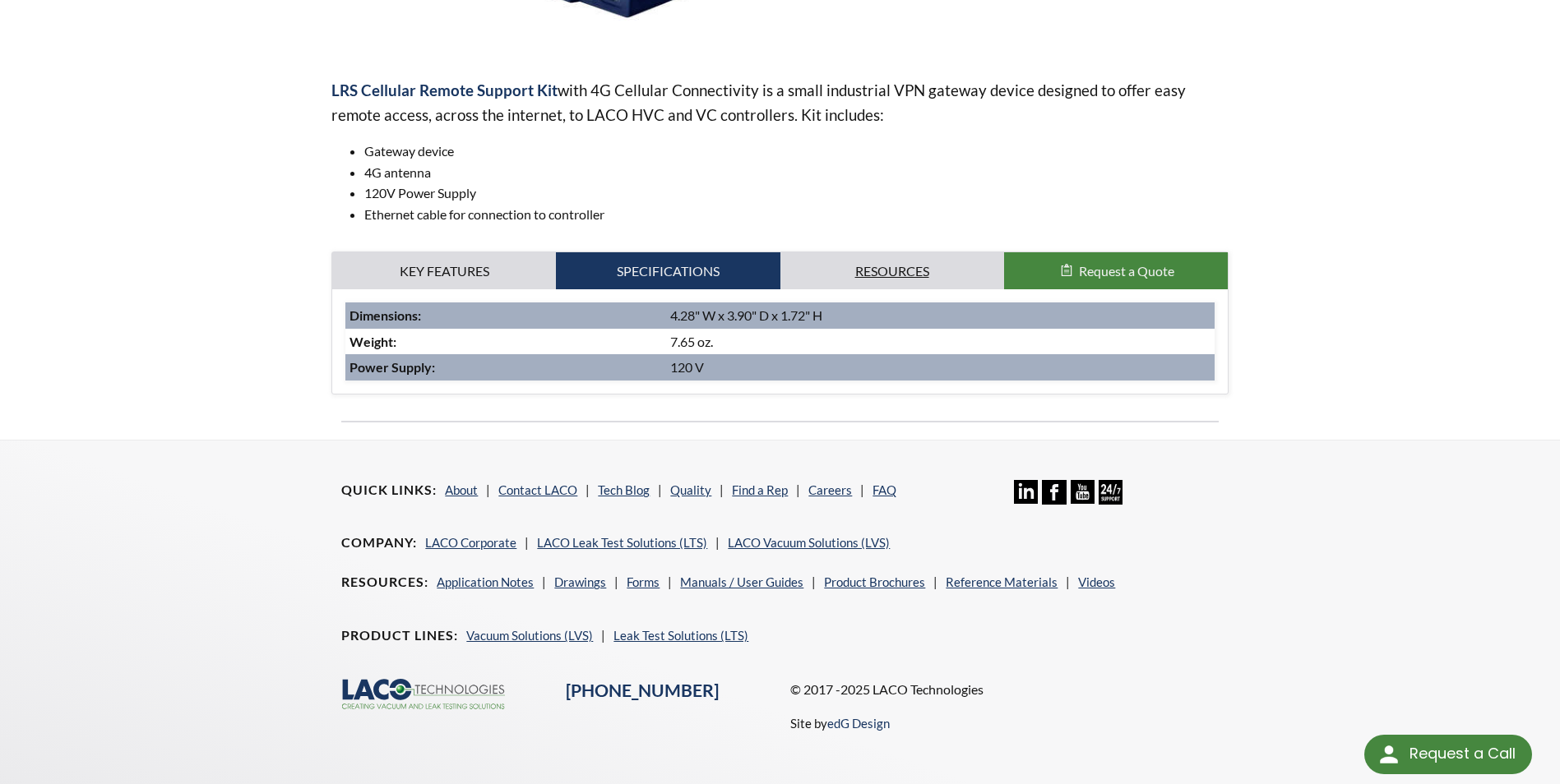
click at [963, 255] on link "Resources" at bounding box center [893, 271] width 224 height 38
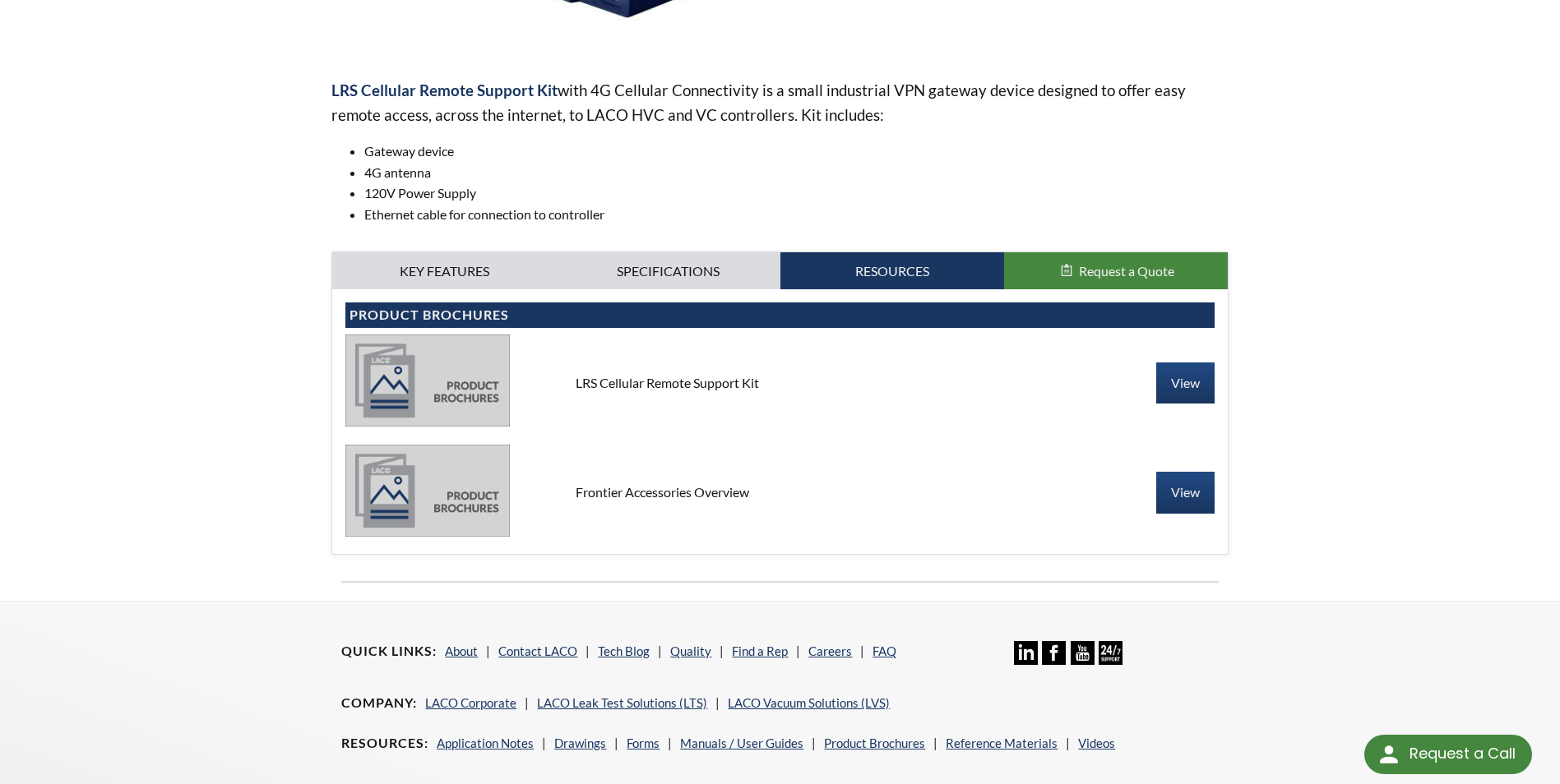
click at [461, 298] on div "Connects to LACO HVC and VC controllers AT&T sim card and plan (sold separately…" at bounding box center [779, 422] width 895 height 265
click at [457, 282] on link "Key Features" at bounding box center [444, 271] width 224 height 38
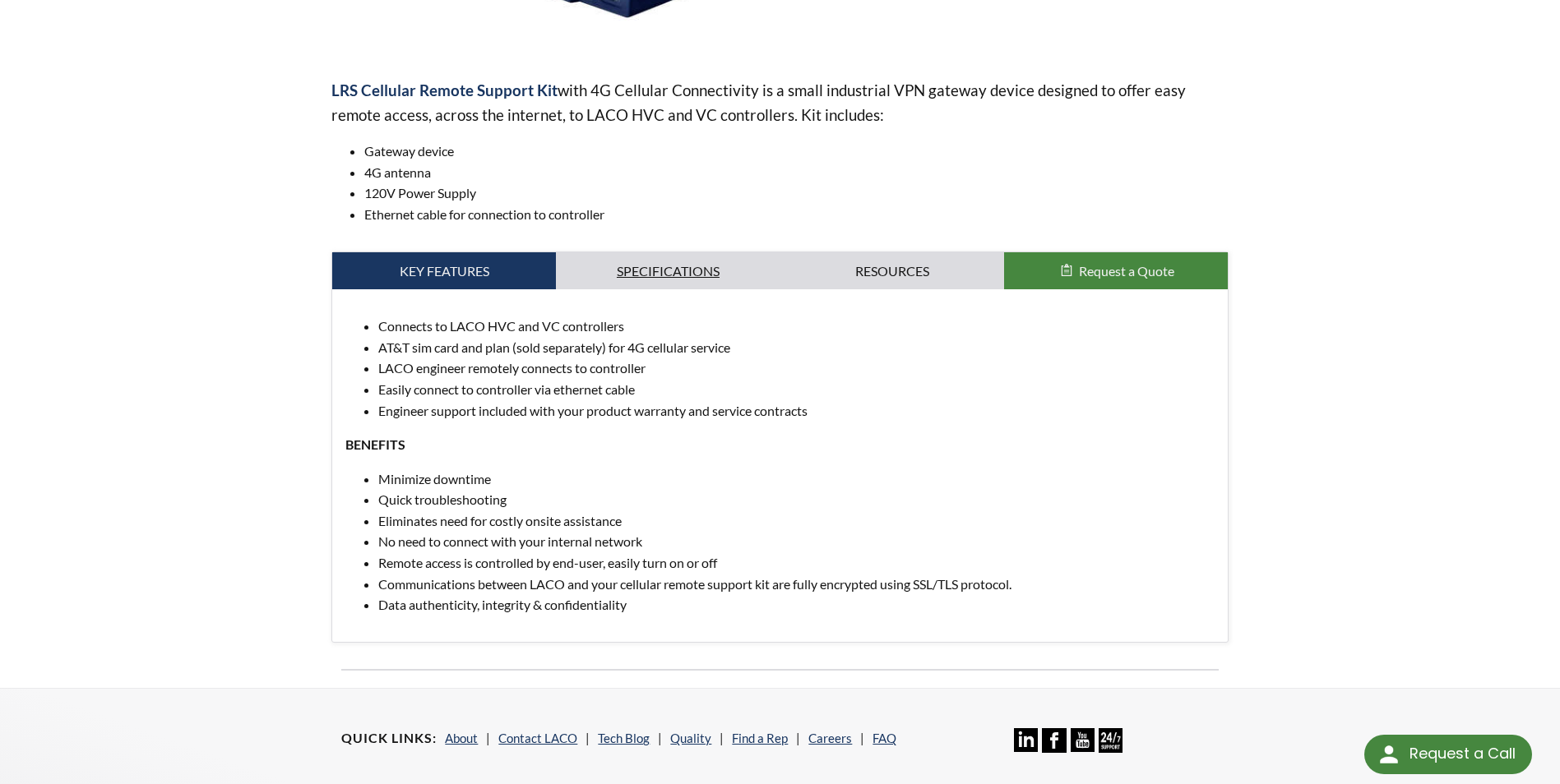
click at [717, 275] on link "Specifications" at bounding box center [668, 271] width 224 height 38
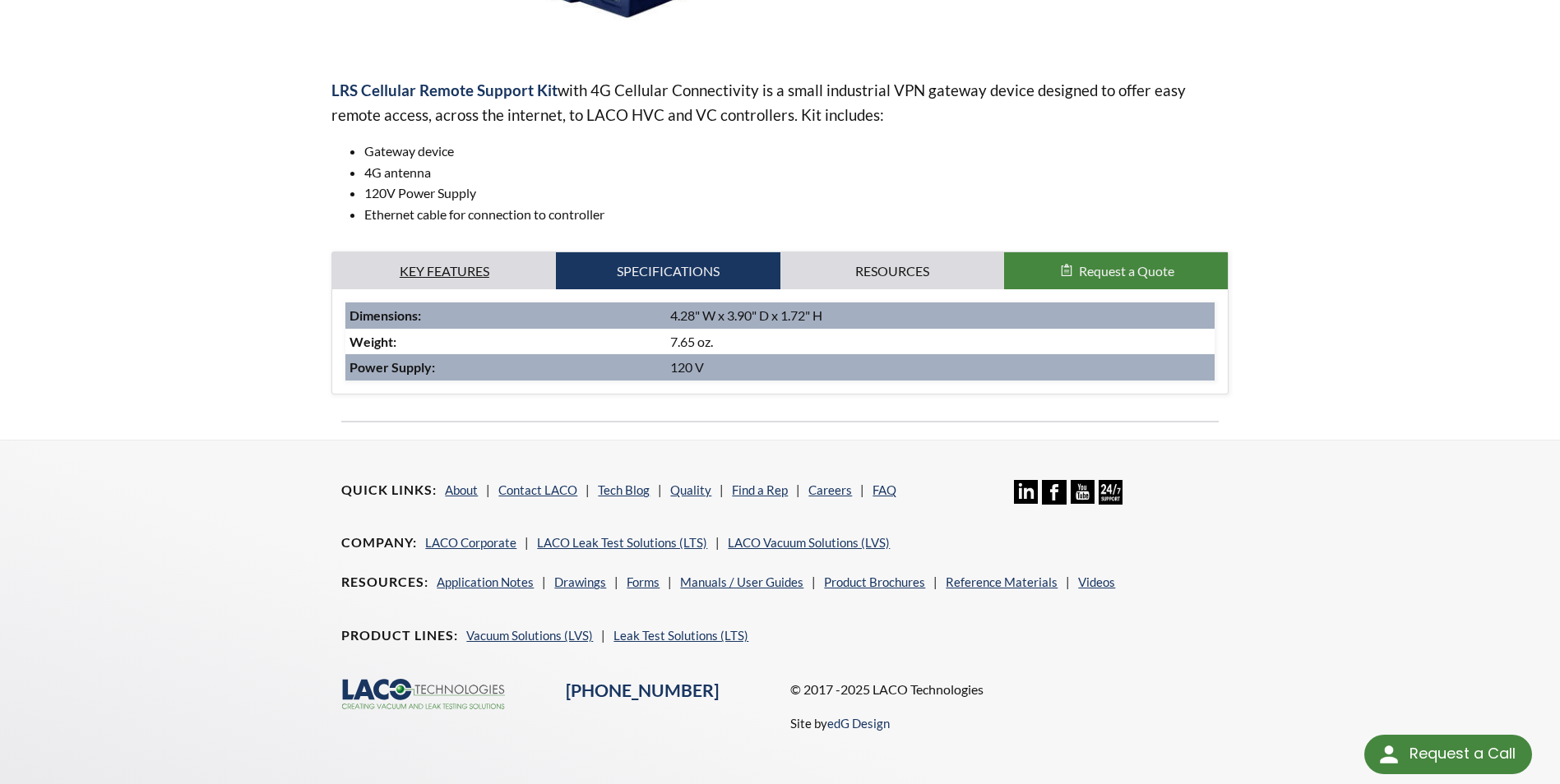
click at [465, 266] on link "Key Features" at bounding box center [444, 271] width 224 height 38
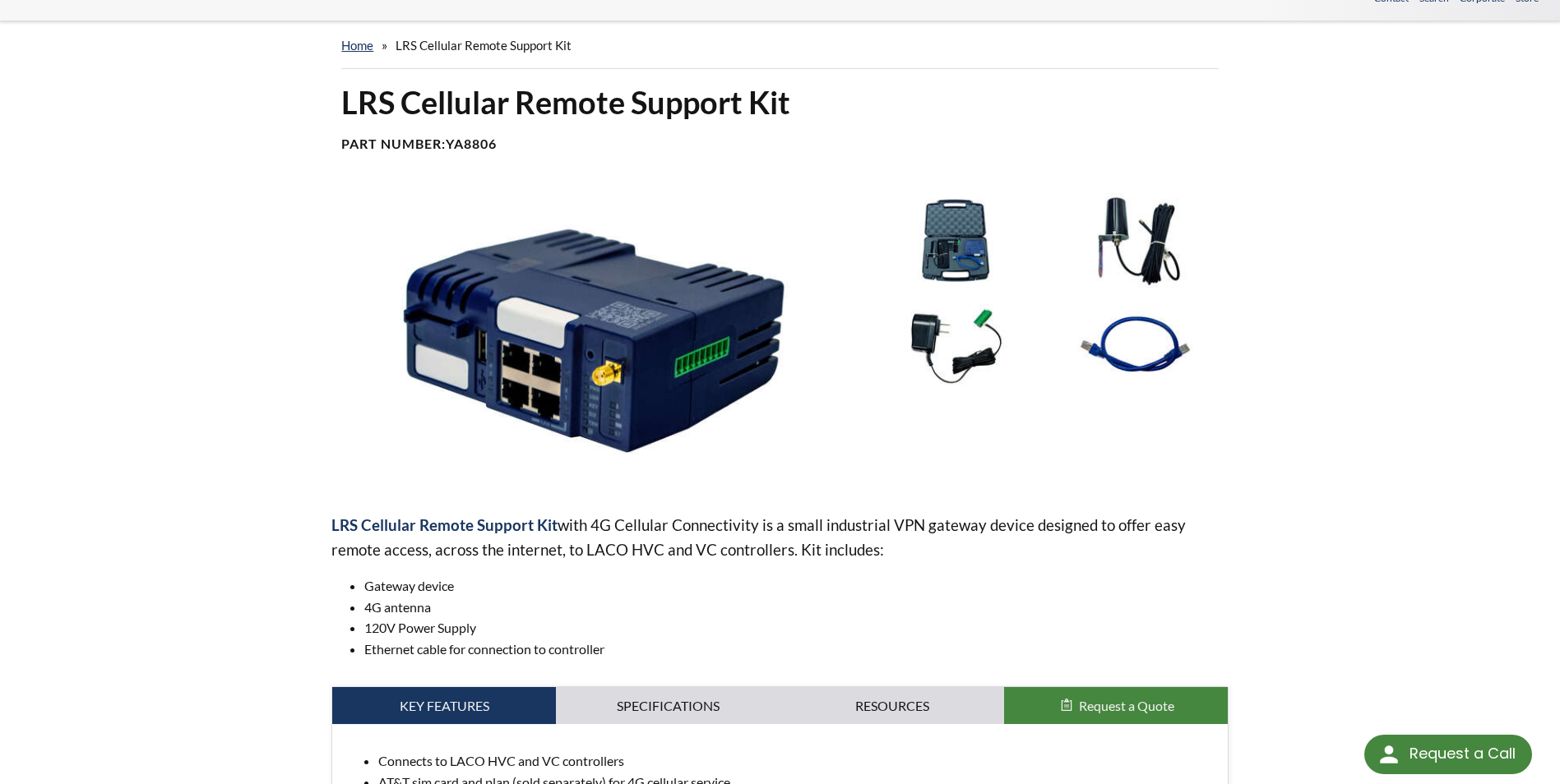
scroll to position [0, 0]
